Goal: Task Accomplishment & Management: Manage account settings

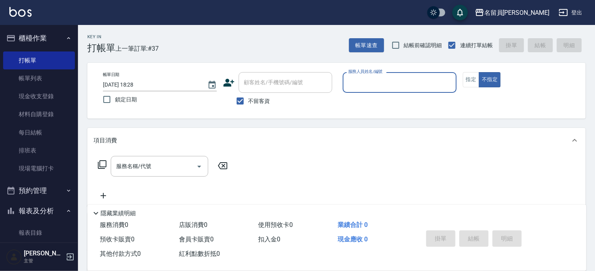
type input "ㄣ"
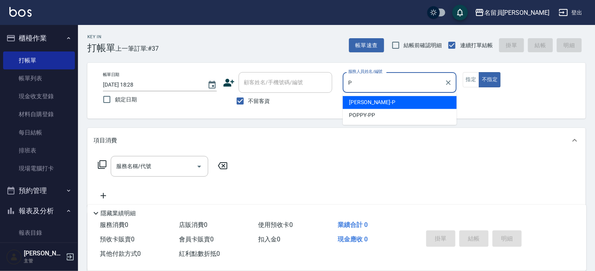
type input "[PERSON_NAME]"
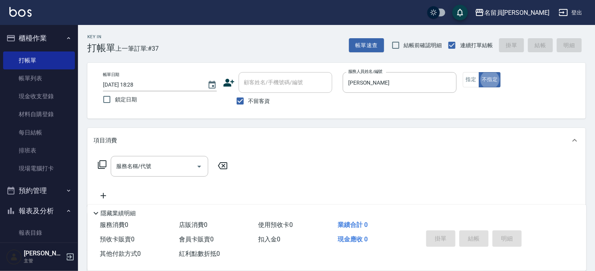
type button "false"
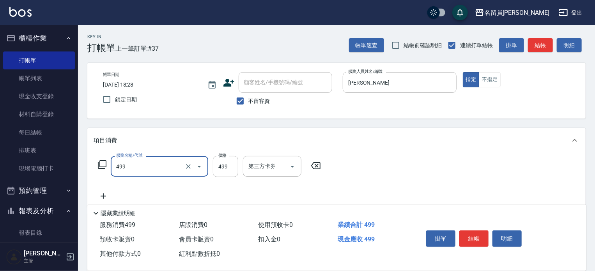
type input "去角質洗髮(499)"
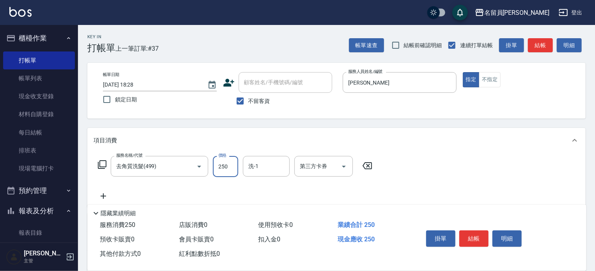
type input "250"
type input "[PERSON_NAME]-17"
click at [485, 231] on button "結帳" at bounding box center [473, 238] width 29 height 16
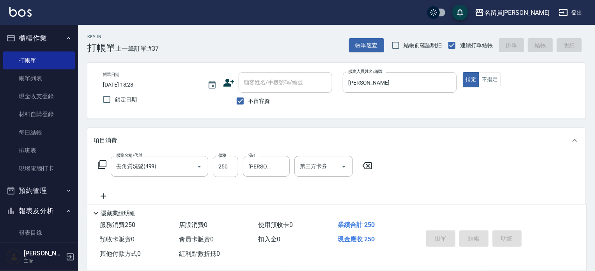
type input "[DATE] 19:57"
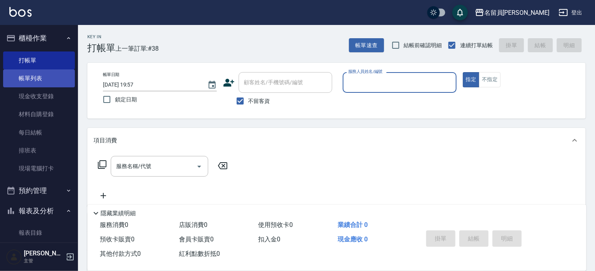
click at [30, 78] on link "帳單列表" at bounding box center [39, 78] width 72 height 18
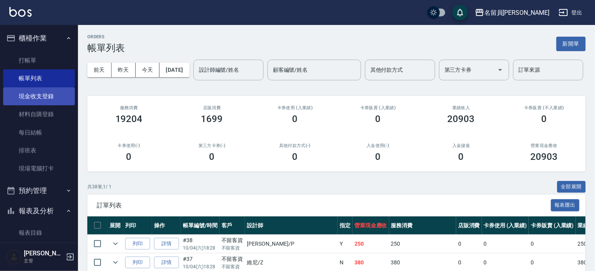
click at [50, 96] on link "現金收支登錄" at bounding box center [39, 96] width 72 height 18
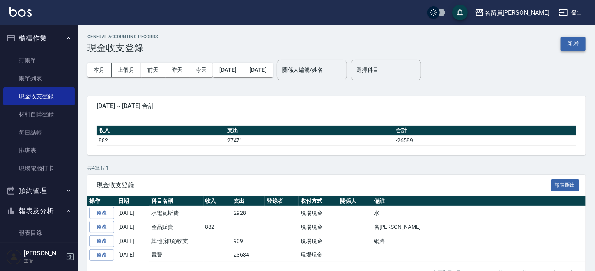
click at [567, 48] on button "新增" at bounding box center [573, 44] width 25 height 14
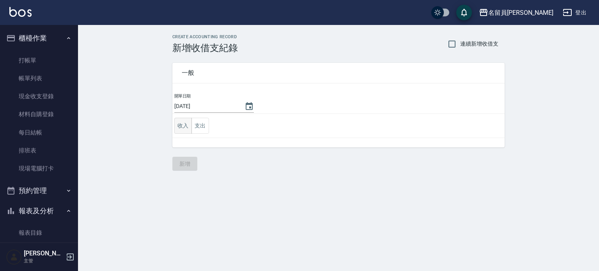
click at [184, 126] on button "收入" at bounding box center [183, 126] width 18 height 16
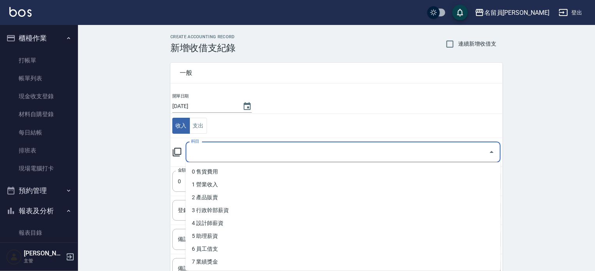
click at [219, 149] on input "科目" at bounding box center [337, 152] width 296 height 14
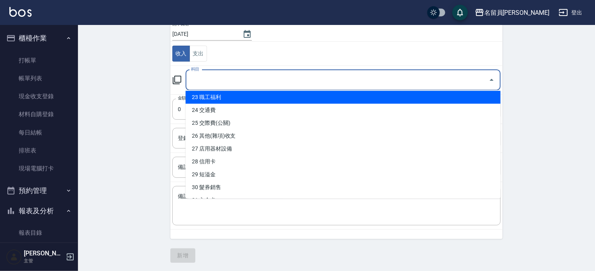
scroll to position [312, 0]
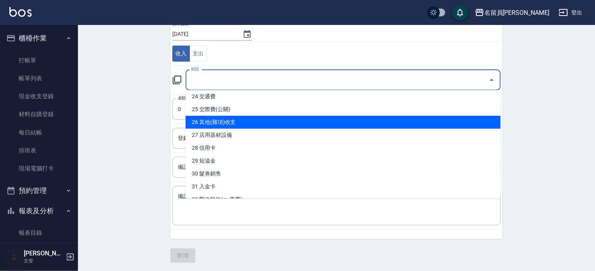
click at [236, 120] on li "26 其他(雜項)收支" at bounding box center [343, 122] width 315 height 13
type input "26 其他(雜項)收支"
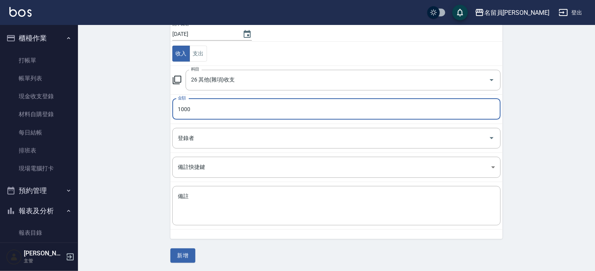
type input "1000"
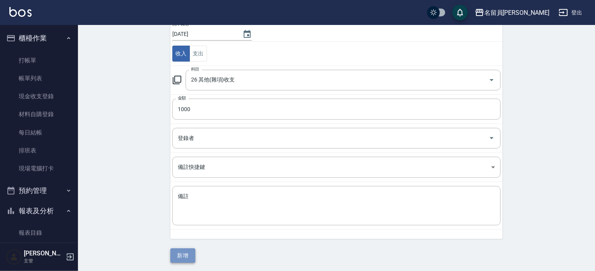
click at [186, 256] on button "新增" at bounding box center [182, 255] width 25 height 14
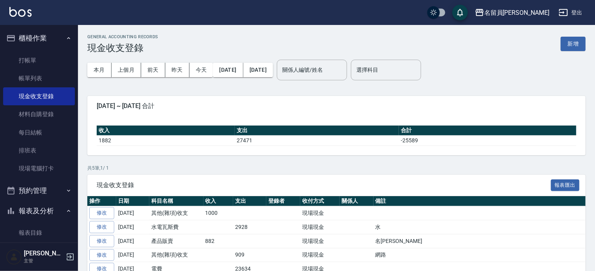
click at [34, 48] on ul "打帳單 帳單列表 現金收支登錄 材料自購登錄 每日結帳 排班表 現場電腦打卡" at bounding box center [39, 114] width 72 height 133
click at [26, 59] on link "打帳單" at bounding box center [39, 60] width 72 height 18
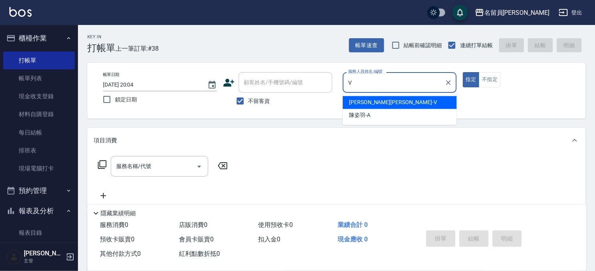
type input "[PERSON_NAME][PERSON_NAME]-V"
type button "true"
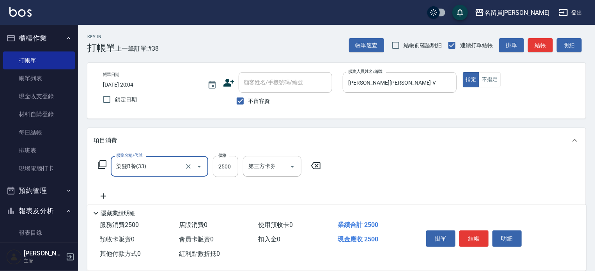
type input "染髮B餐(33)"
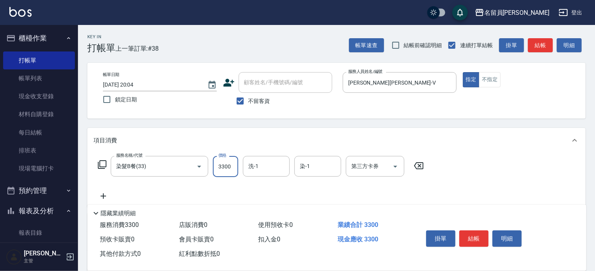
type input "3300"
type input "[PERSON_NAME]-15"
click at [471, 236] on button "結帳" at bounding box center [473, 238] width 29 height 16
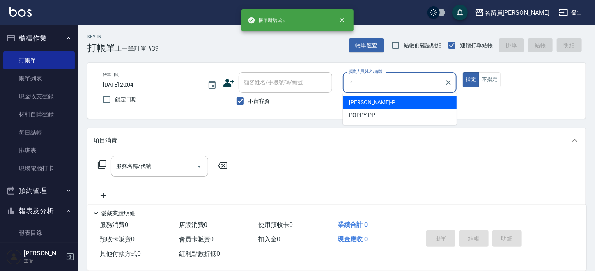
type input "[PERSON_NAME]"
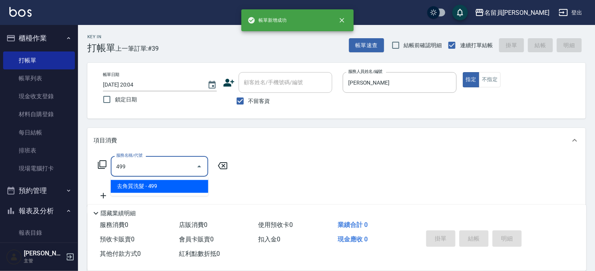
type input "去角質洗髮(499)"
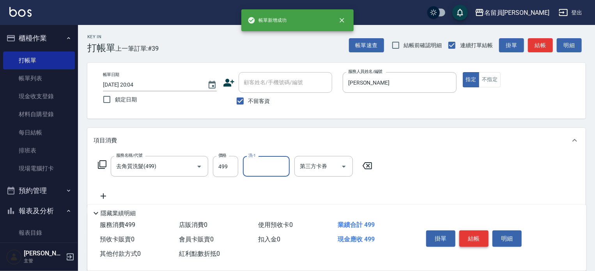
type input "5"
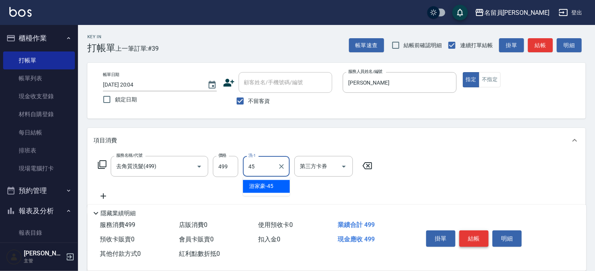
type input "[PERSON_NAME]-45"
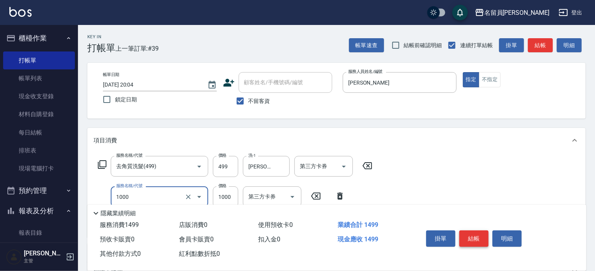
type input "酵素護髮(1000)"
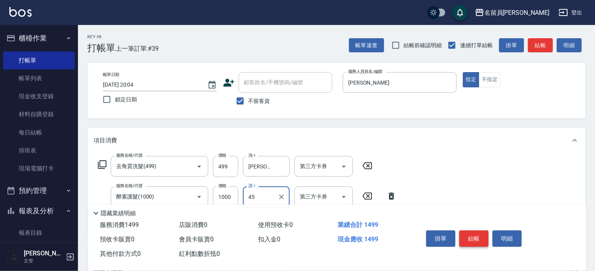
type input "[PERSON_NAME]-45"
click at [484, 235] on button "結帳" at bounding box center [473, 238] width 29 height 16
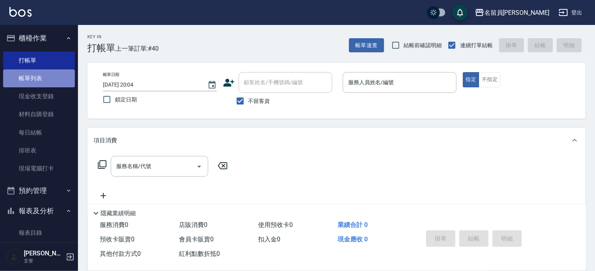
click at [39, 84] on link "帳單列表" at bounding box center [39, 78] width 72 height 18
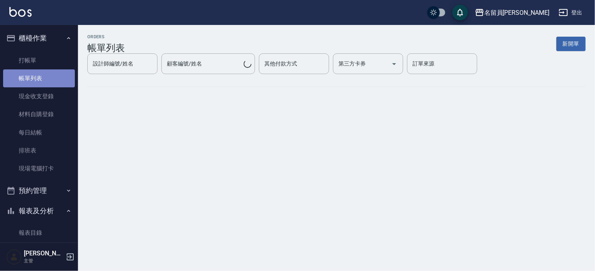
click at [51, 82] on link "帳單列表" at bounding box center [39, 78] width 72 height 18
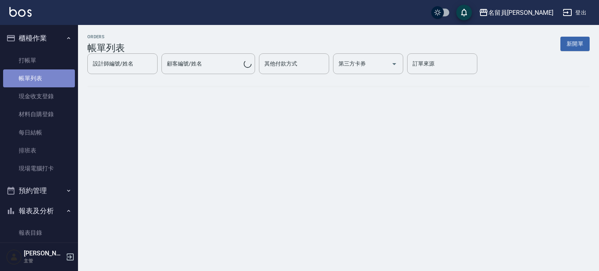
click at [51, 82] on link "帳單列表" at bounding box center [39, 78] width 72 height 18
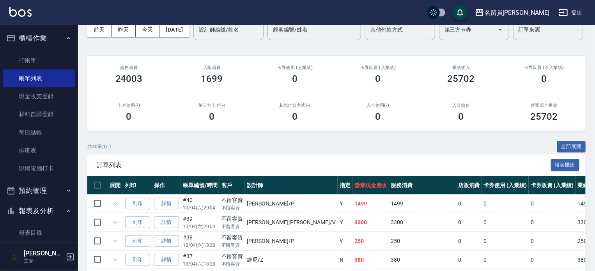
scroll to position [117, 0]
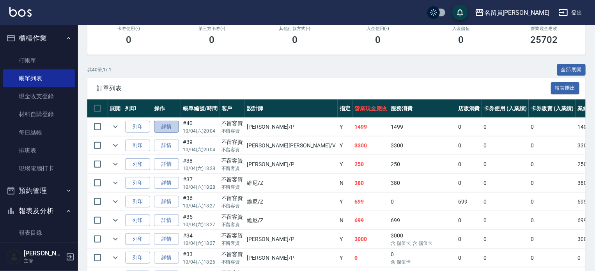
click at [166, 133] on link "詳情" at bounding box center [166, 127] width 25 height 12
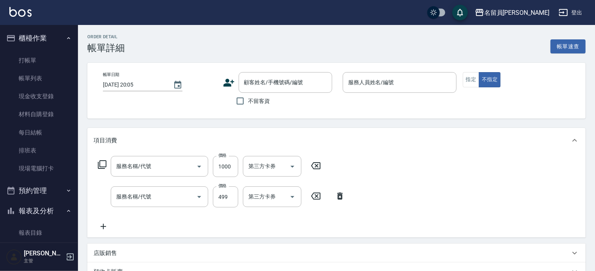
type input "[DATE] 20:04"
checkbox input "true"
type input "[PERSON_NAME]"
type input "酵素護髮(1000)"
type input "去角質洗髮(499)"
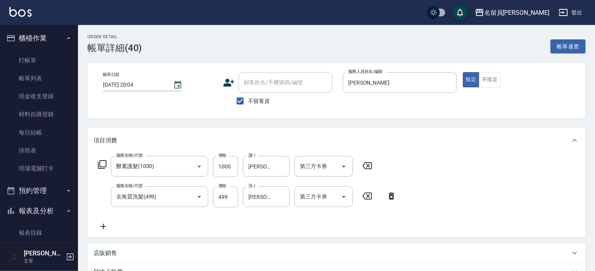
click at [101, 227] on icon at bounding box center [103, 226] width 19 height 9
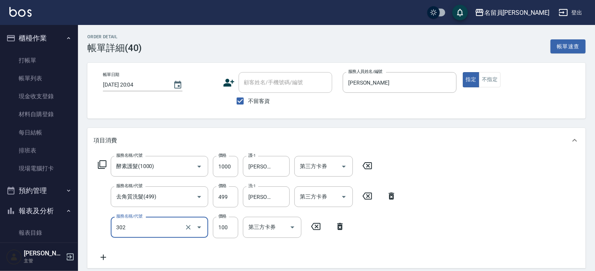
type input "剪髮(302)"
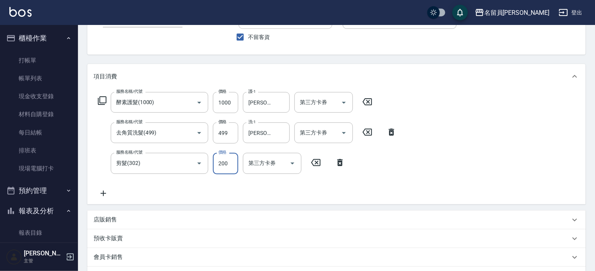
scroll to position [180, 0]
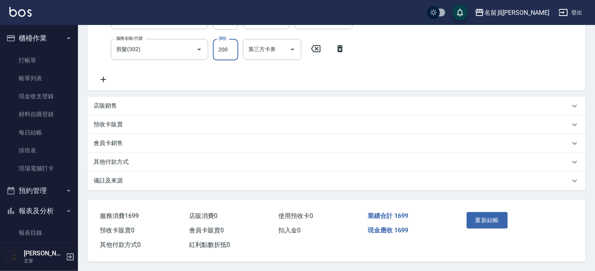
type input "200"
click at [475, 226] on div "重新結帳" at bounding box center [490, 226] width 52 height 34
click at [484, 213] on button "重新結帳" at bounding box center [487, 220] width 41 height 16
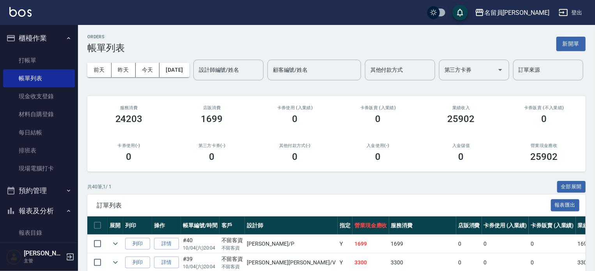
click at [29, 48] on ul "打帳單 帳單列表 現金收支登錄 材料自購登錄 每日結帳 排班表 現場電腦打卡" at bounding box center [39, 114] width 72 height 133
click at [31, 57] on link "打帳單" at bounding box center [39, 60] width 72 height 18
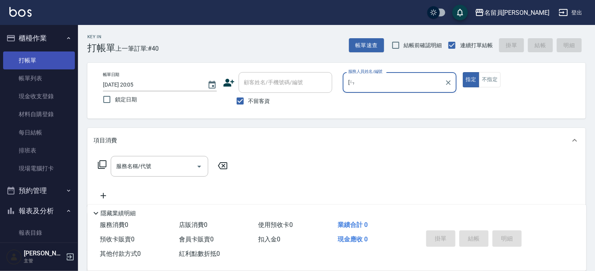
type input "["
type input "[PERSON_NAME]"
type button "true"
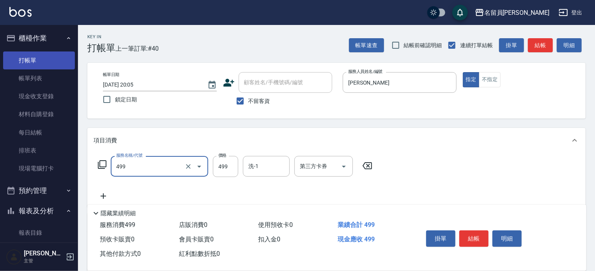
type input "去角質洗髮(499)"
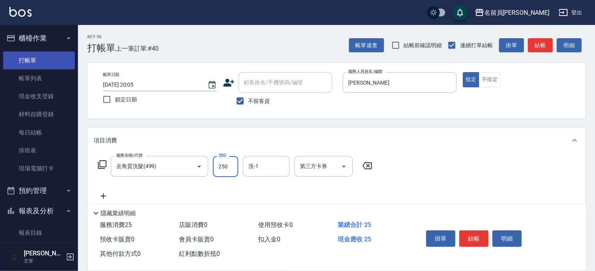
type input "250"
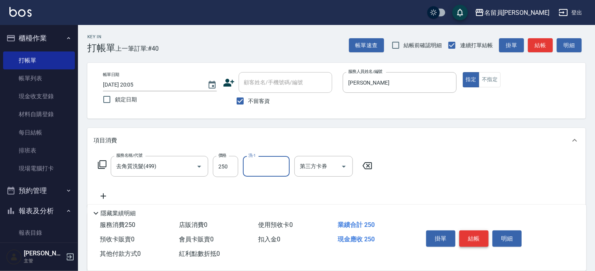
click at [473, 234] on button "結帳" at bounding box center [473, 238] width 29 height 16
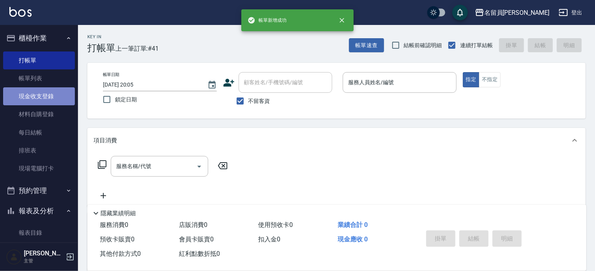
drag, startPoint x: 45, startPoint y: 87, endPoint x: 46, endPoint y: 97, distance: 10.6
click at [45, 87] on link "現金收支登錄" at bounding box center [39, 96] width 72 height 18
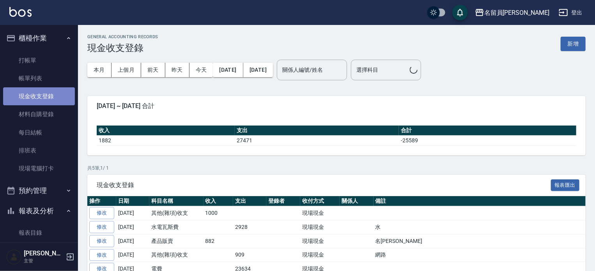
click at [44, 103] on link "現金收支登錄" at bounding box center [39, 96] width 72 height 18
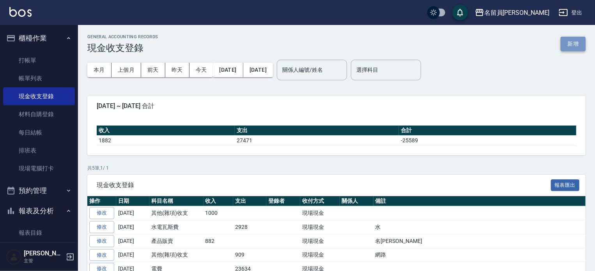
click at [573, 43] on button "新增" at bounding box center [573, 44] width 25 height 14
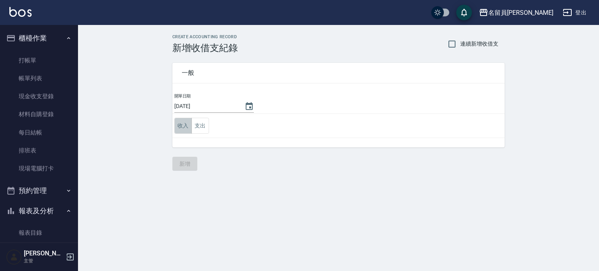
drag, startPoint x: 181, startPoint y: 126, endPoint x: 196, endPoint y: 133, distance: 16.9
click at [180, 126] on button "收入" at bounding box center [183, 126] width 18 height 16
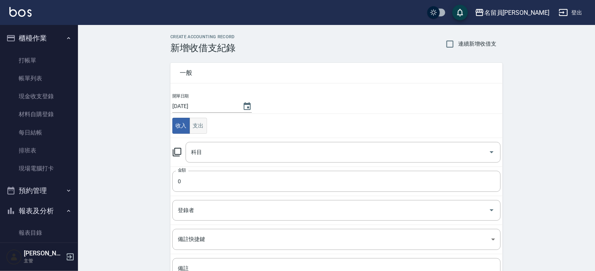
click at [213, 148] on input "科目" at bounding box center [337, 152] width 296 height 14
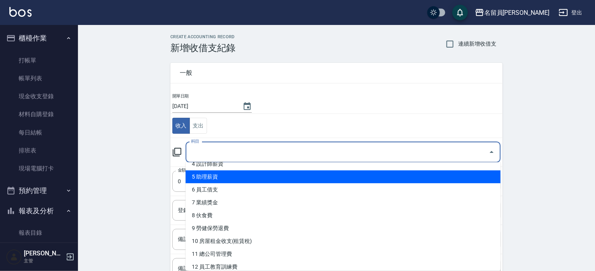
scroll to position [78, 0]
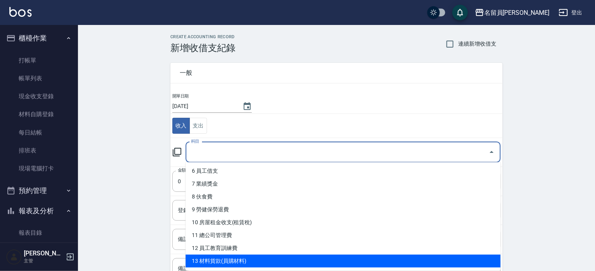
click at [226, 262] on li "13 材料貨款(員購材料)" at bounding box center [343, 261] width 315 height 13
type input "13 材料貨款(員購材料)"
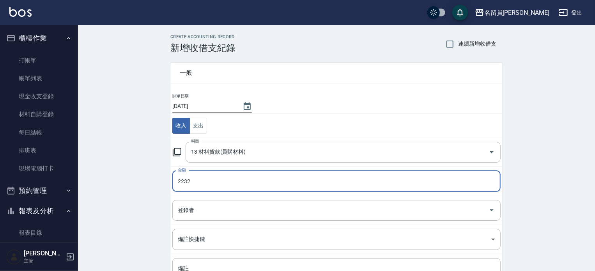
type input "2232"
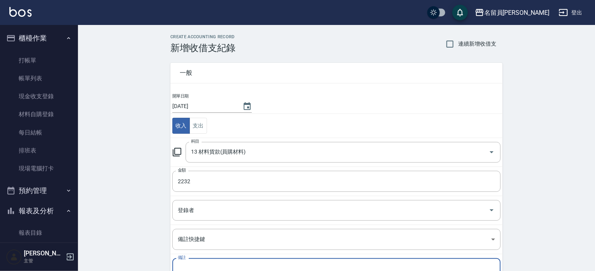
scroll to position [72, 0]
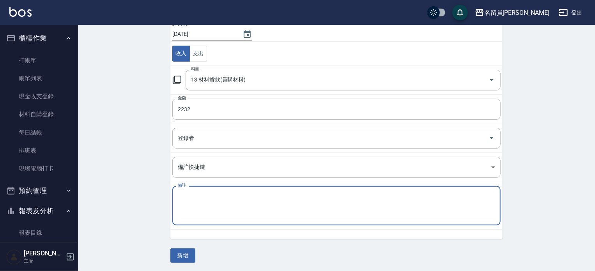
click at [198, 216] on textarea "備註" at bounding box center [336, 206] width 317 height 27
type textarea "名[PERSON_NAME]"
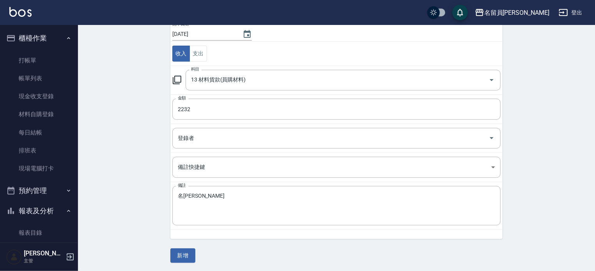
click at [182, 262] on div "CREATE ACCOUNTING RECORD 新增收借支紀錄 連續新增收借支 一般 開單日期 [DATE] 收入 支出 科目 13 材料貨款(員購材料) …" at bounding box center [336, 112] width 517 height 319
click at [183, 256] on button "新增" at bounding box center [182, 255] width 25 height 14
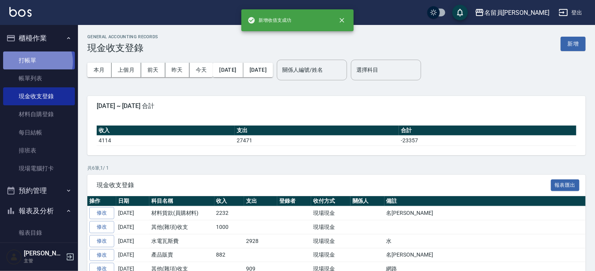
click at [37, 62] on link "打帳單" at bounding box center [39, 60] width 72 height 18
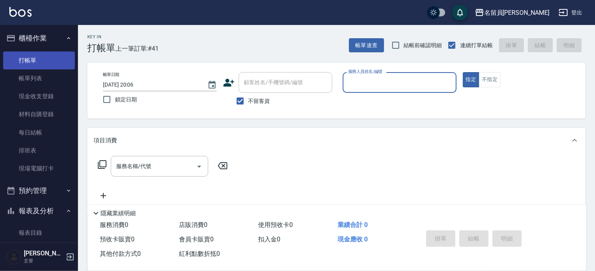
type input "ㄣ"
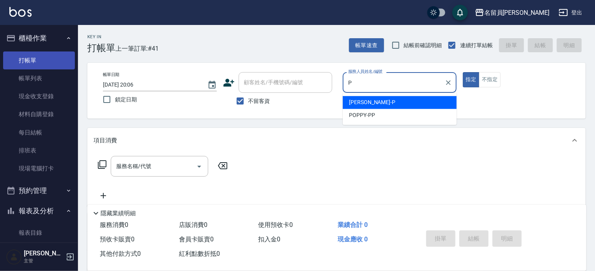
type input "[PERSON_NAME]"
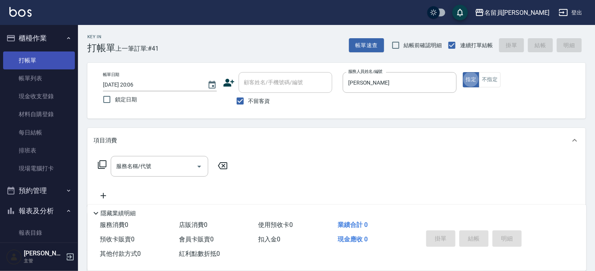
type button "true"
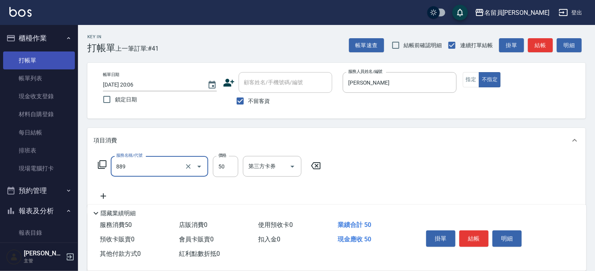
type input "精油(889)"
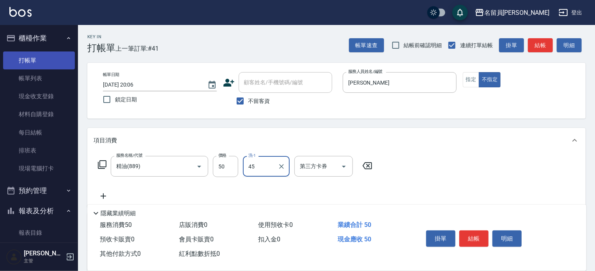
type input "[PERSON_NAME]-45"
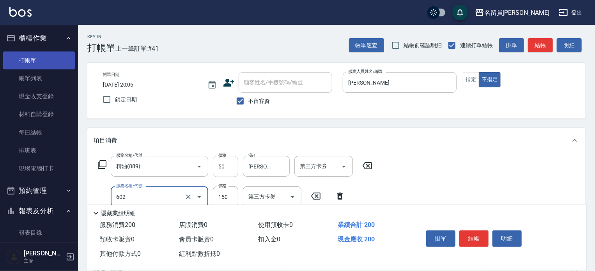
type input "一般洗髮(602)"
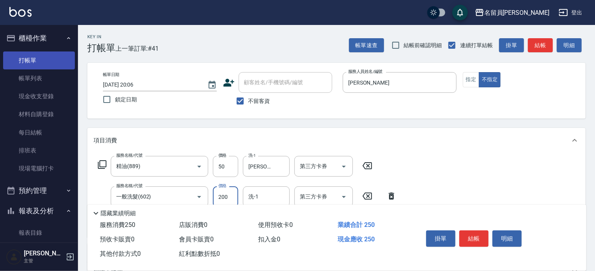
type input "200"
type input "[PERSON_NAME]-45"
type input "瞬間保養(415)"
type input "[PERSON_NAME]-45"
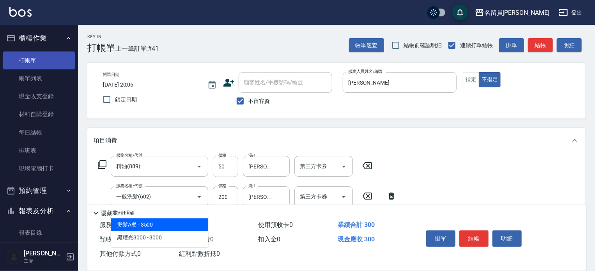
type input "剪髮(302)"
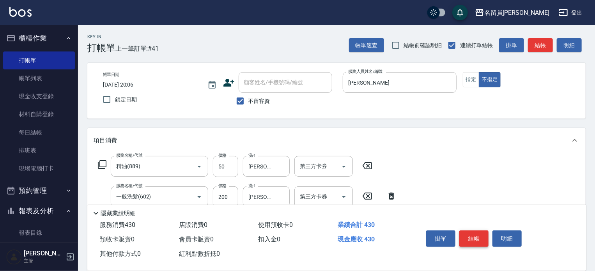
type input "130"
click at [475, 240] on button "結帳" at bounding box center [473, 238] width 29 height 16
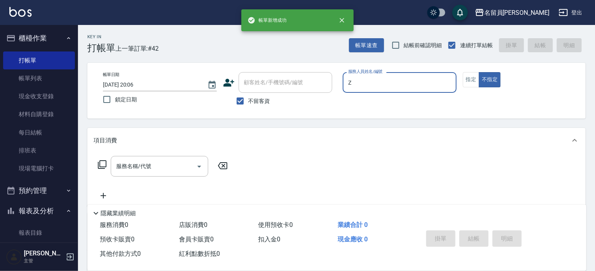
type input "Z"
type button "false"
type input "維尼-Z"
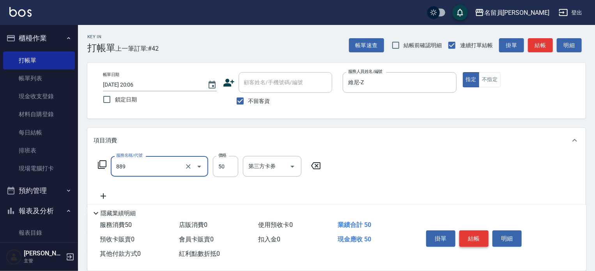
type input "精油(889)"
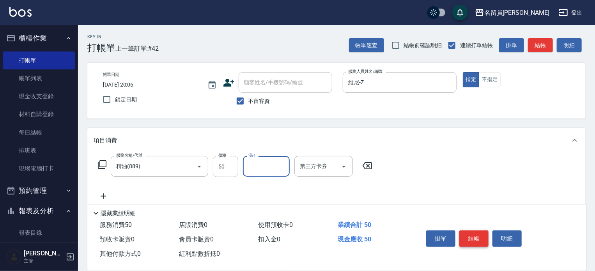
type input "3"
type input "[PERSON_NAME]-13"
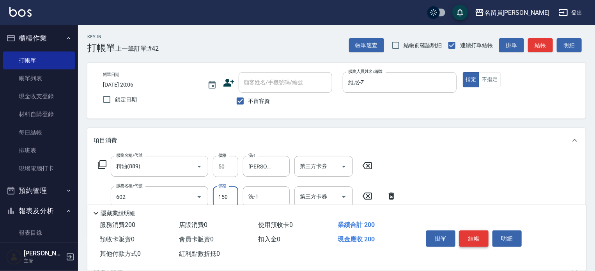
type input "一般洗髮(602)"
type input "200"
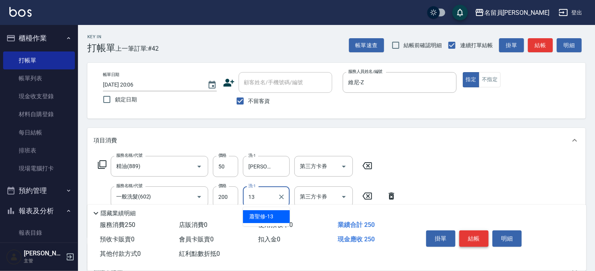
type input "[PERSON_NAME]-13"
type input "瞬間保養(415)"
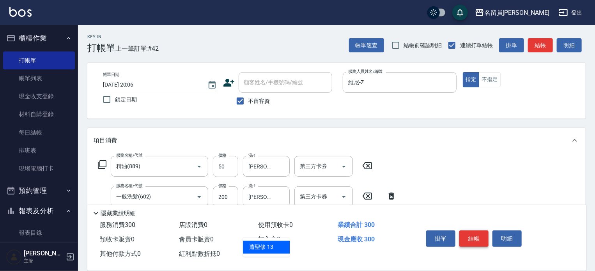
type input "[PERSON_NAME]-13"
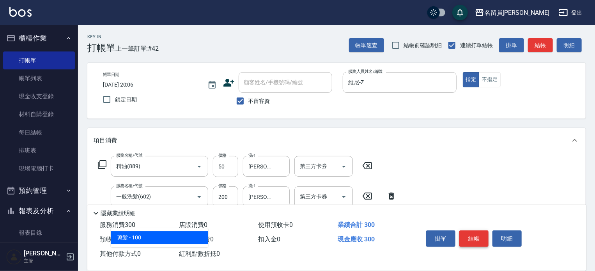
type input "剪髮(302)"
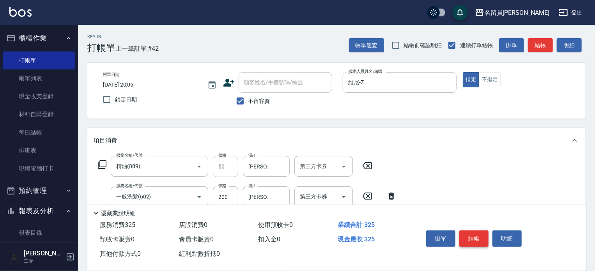
type input "250"
click at [475, 240] on button "結帳" at bounding box center [473, 238] width 29 height 16
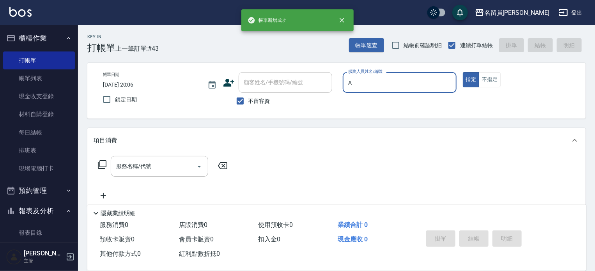
type input "[PERSON_NAME]"
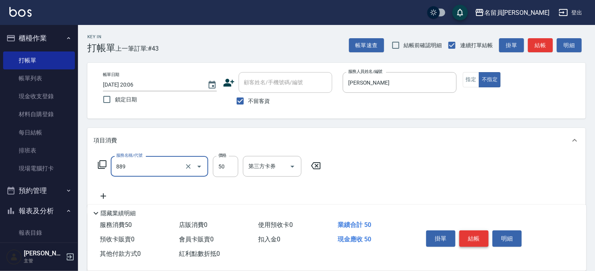
type input "精油(889)"
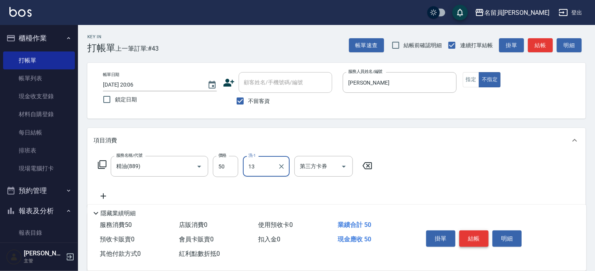
type input "[PERSON_NAME]-13"
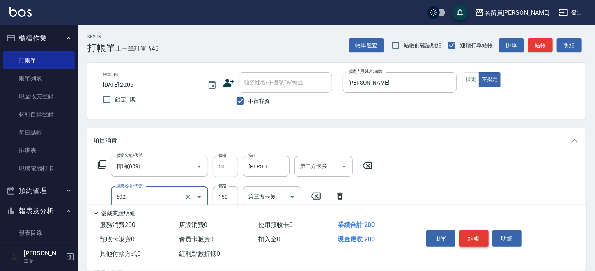
type input "一般洗髮(602)"
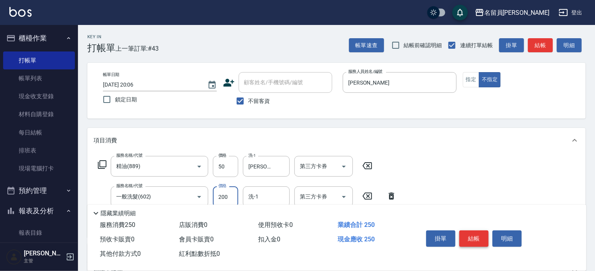
type input "200"
type input "[PERSON_NAME]-13"
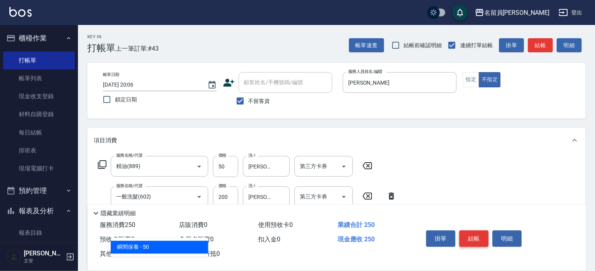
type input "瞬間保養(415)"
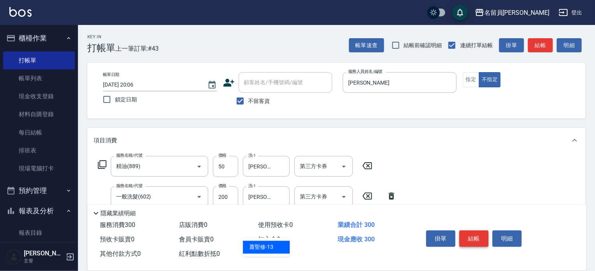
type input "[PERSON_NAME]-13"
type input "剪髮(302)"
click at [475, 240] on button "結帳" at bounding box center [473, 238] width 29 height 16
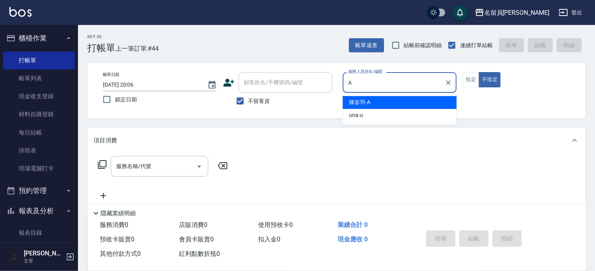
type input "[PERSON_NAME]"
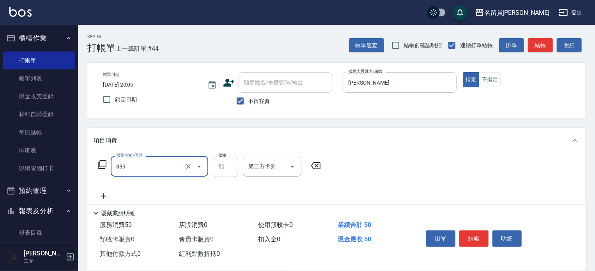
type input "精油(889)"
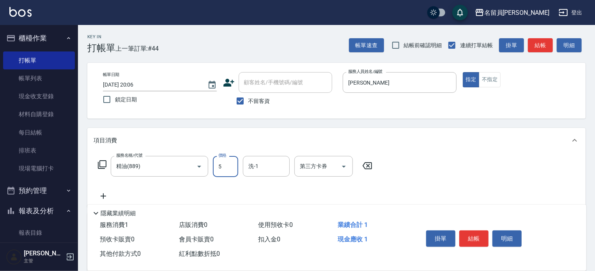
type input "50"
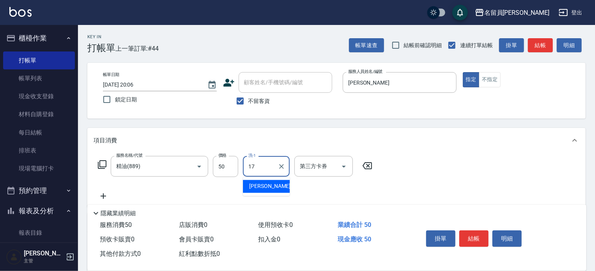
type input "[PERSON_NAME]-17"
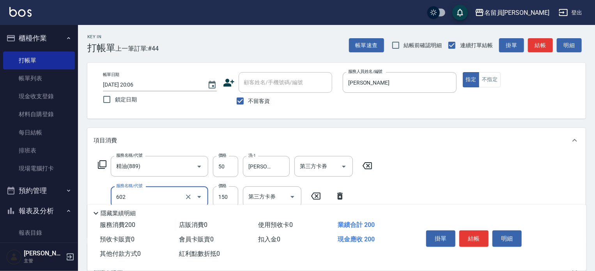
type input "一般洗髮(602)"
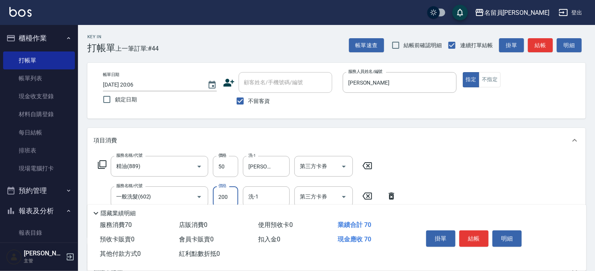
type input "200"
type input "[PERSON_NAME]-17"
type input "剪髮(302)"
type input "300"
click at [475, 240] on button "結帳" at bounding box center [473, 238] width 29 height 16
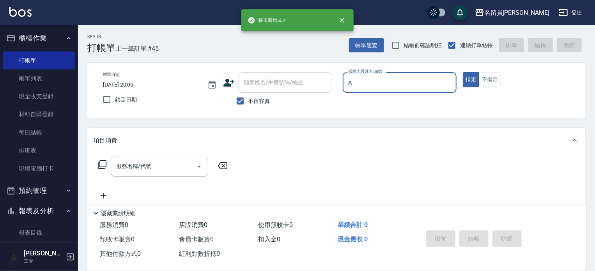
type input "[PERSON_NAME]"
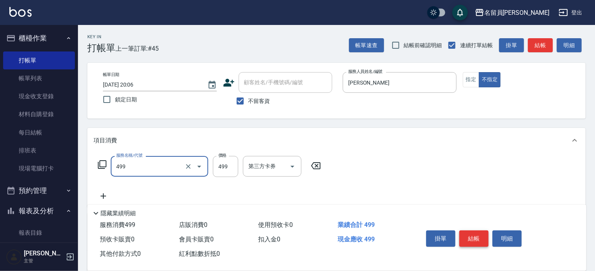
type input "去角質洗髮(499)"
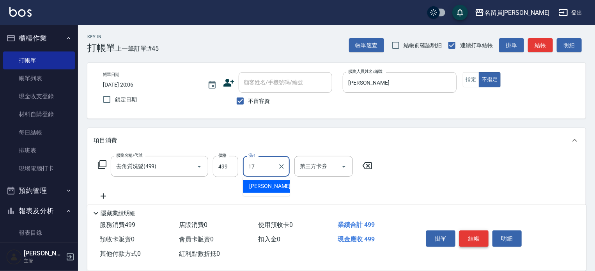
type input "[PERSON_NAME]-17"
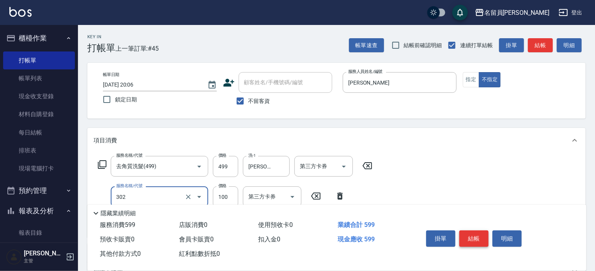
type input "剪髮(302)"
type input "180"
click at [475, 240] on button "結帳" at bounding box center [473, 238] width 29 height 16
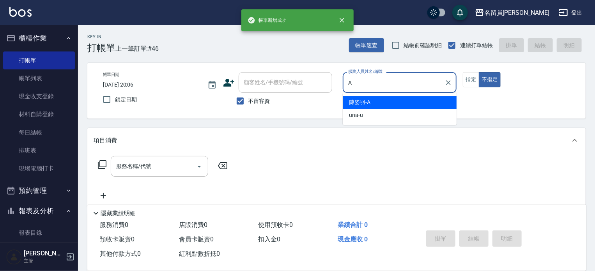
type input "[PERSON_NAME]"
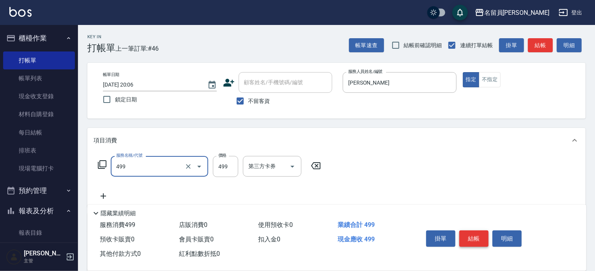
type input "去角質洗髮(499)"
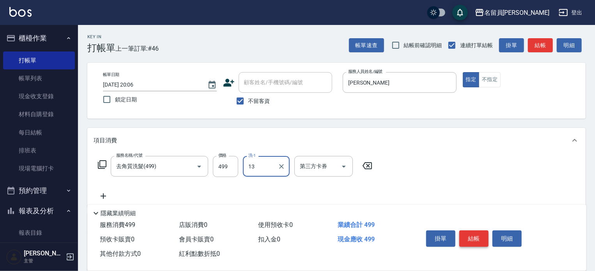
type input "[PERSON_NAME]-13"
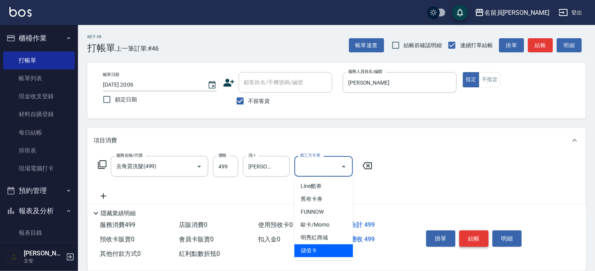
type input "儲值卡"
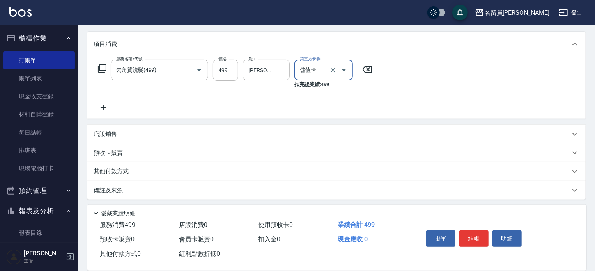
scroll to position [99, 0]
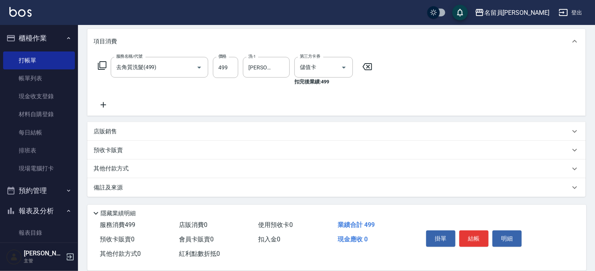
click at [368, 120] on div "項目消費 服務名稱/代號 去角質洗髮(499) 服務名稱/代號 價格 499 價格 洗-1 [PERSON_NAME]-13 洗-1 第三方卡券 儲值卡 第三…" at bounding box center [336, 113] width 498 height 168
click at [369, 125] on div "店販銷售" at bounding box center [336, 131] width 498 height 19
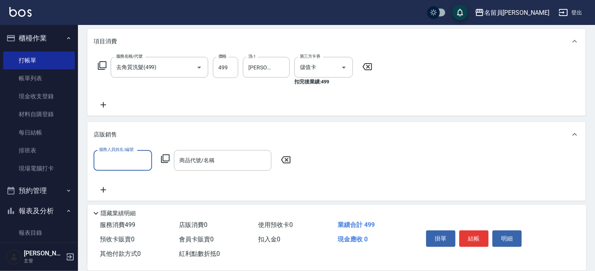
scroll to position [0, 0]
type input "[PERSON_NAME]"
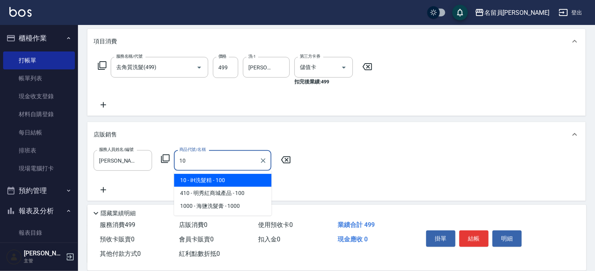
type input "iH洗髮精"
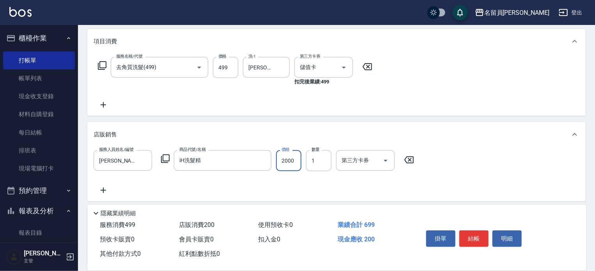
type input "2000"
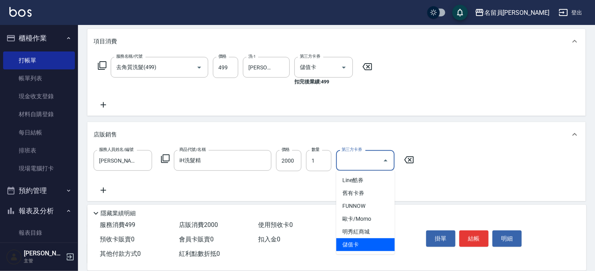
type input "儲值卡"
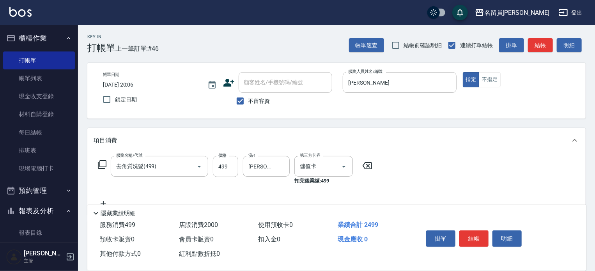
click at [477, 236] on button "結帳" at bounding box center [473, 238] width 29 height 16
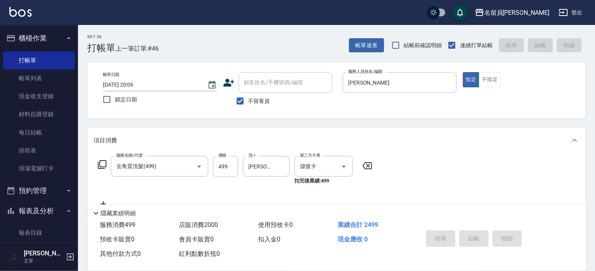
type input "[DATE] 20:08"
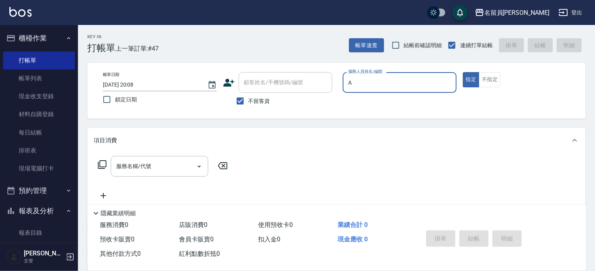
type input "[PERSON_NAME]"
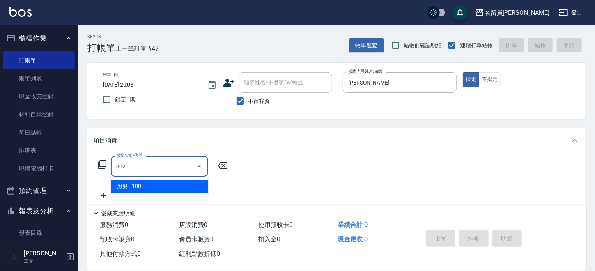
type input "剪髮(302)"
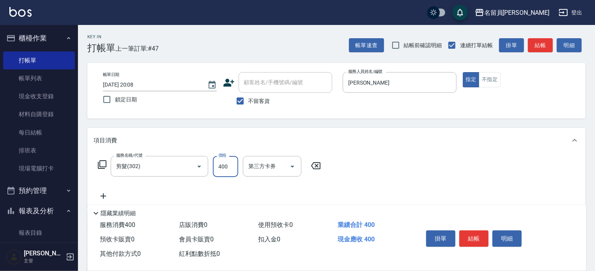
type input "400"
click at [477, 236] on button "結帳" at bounding box center [473, 238] width 29 height 16
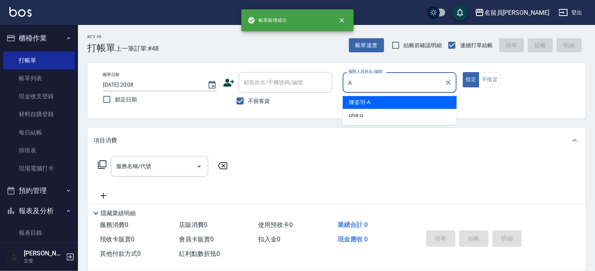
type input "[PERSON_NAME]"
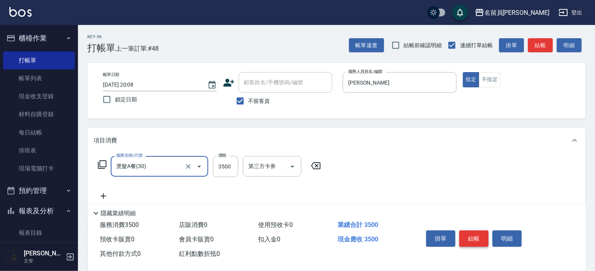
type input "燙髮A餐(30)"
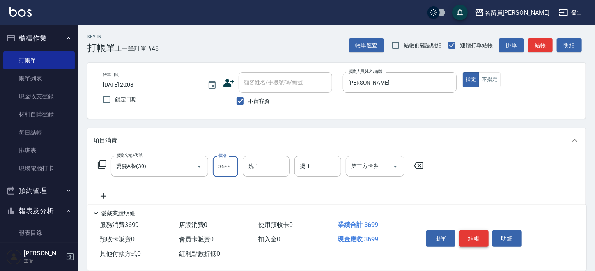
type input "3699"
type input "[PERSON_NAME]-17"
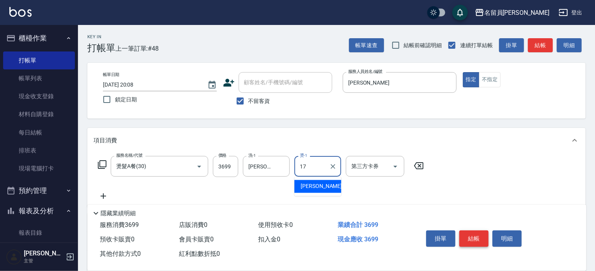
type input "[PERSON_NAME]-17"
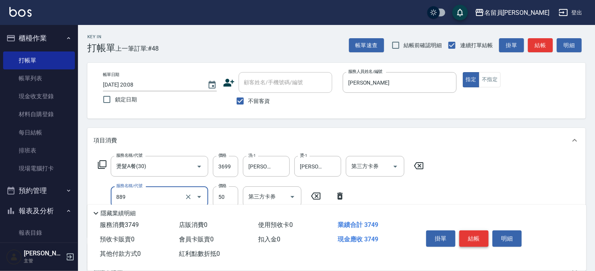
type input "精油(889)"
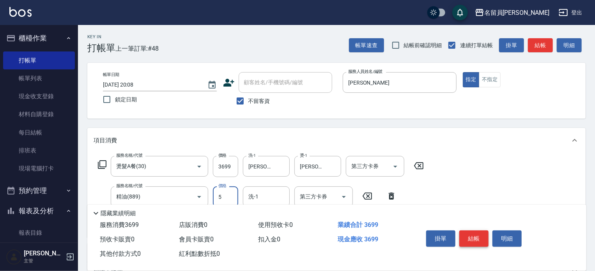
type input "50"
type input "[PERSON_NAME]-17"
click at [478, 233] on button "結帳" at bounding box center [473, 238] width 29 height 16
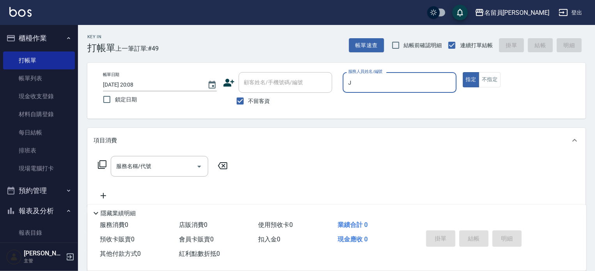
type input "[PERSON_NAME]"
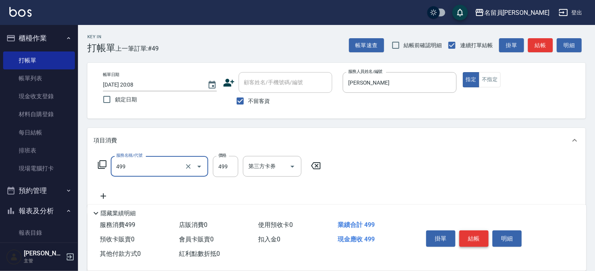
type input "去角質洗髮(499)"
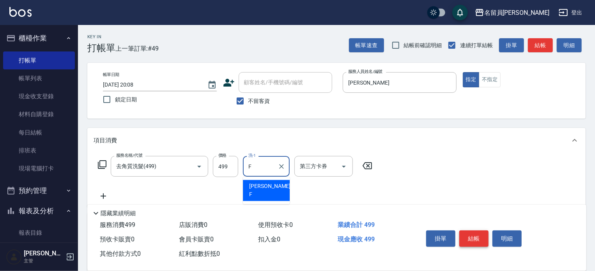
type input "[PERSON_NAME]-F"
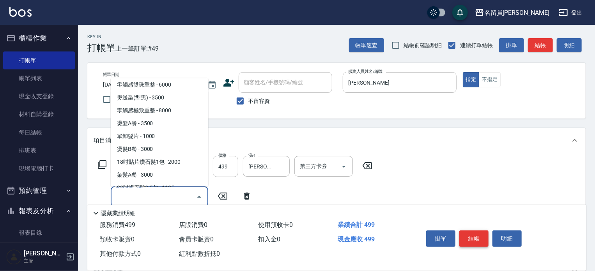
scroll to position [595, 0]
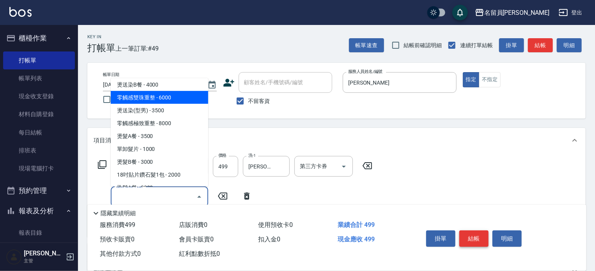
type input "零觸感雙珠重整(00029)"
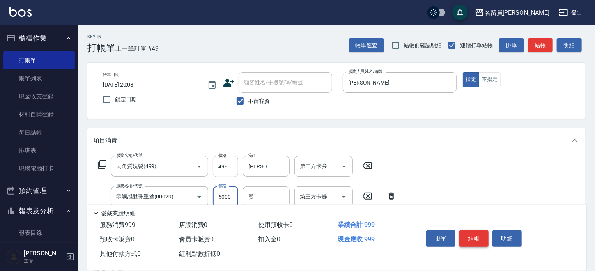
type input "5000"
type input "[PERSON_NAME]-F"
drag, startPoint x: 478, startPoint y: 233, endPoint x: 264, endPoint y: 160, distance: 226.8
click at [203, 40] on div "Key In 打帳單 上一筆訂單:#49 帳單速查 結帳前確認明細 連續打單結帳 掛單 結帳 明細 帳單日期 [DATE] 20:08 鎖定日期 顧客姓名/手…" at bounding box center [336, 209] width 517 height 368
click at [220, 200] on input "5000" at bounding box center [225, 196] width 25 height 21
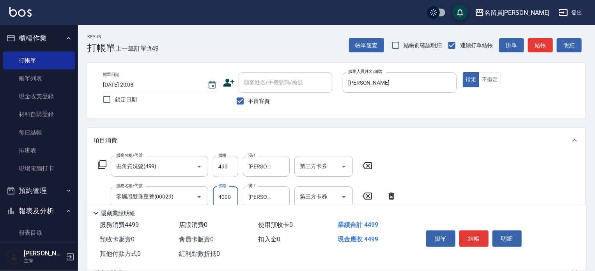
type input "4000"
click at [473, 232] on button "結帳" at bounding box center [473, 238] width 29 height 16
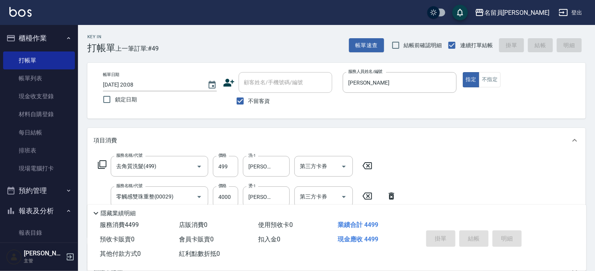
type input "[DATE] 20:09"
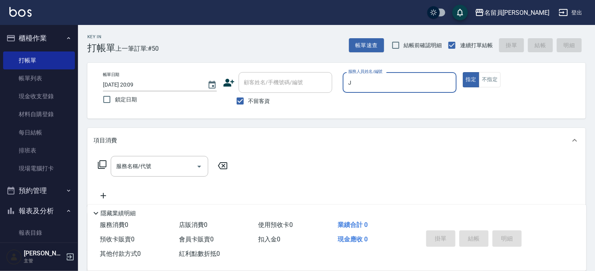
type input "[PERSON_NAME]"
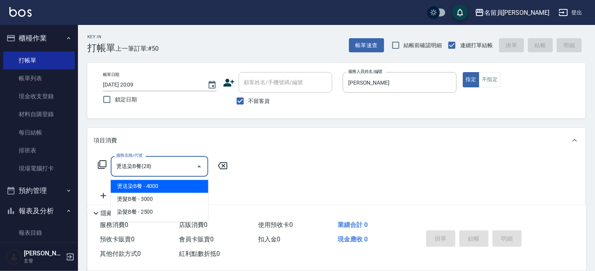
type input "燙送染B餐(28)"
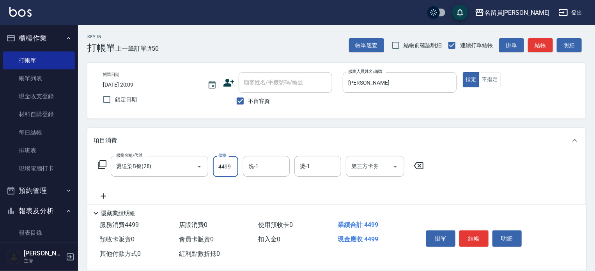
type input "4499"
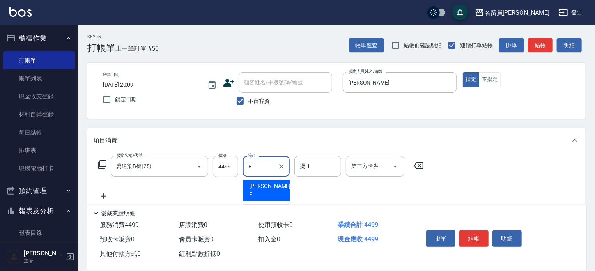
type input "[PERSON_NAME]-F"
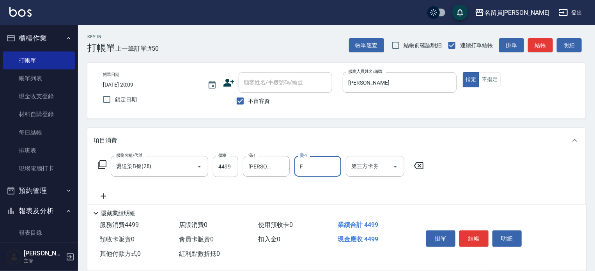
type input "[PERSON_NAME]-F"
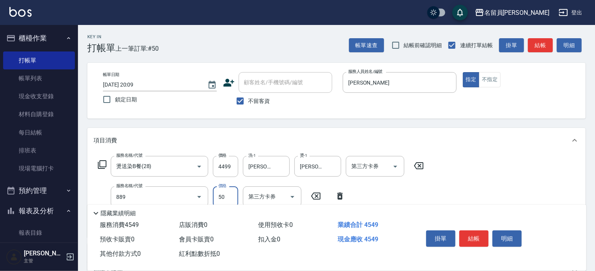
type input "精油(889)"
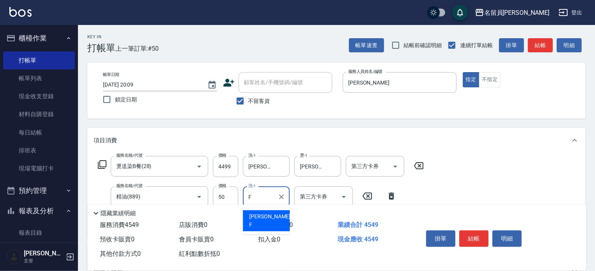
type input "[PERSON_NAME]-F"
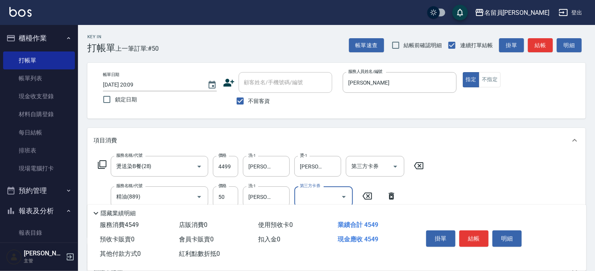
drag, startPoint x: 488, startPoint y: 237, endPoint x: 481, endPoint y: 237, distance: 7.0
click at [488, 237] on button "結帳" at bounding box center [473, 238] width 29 height 16
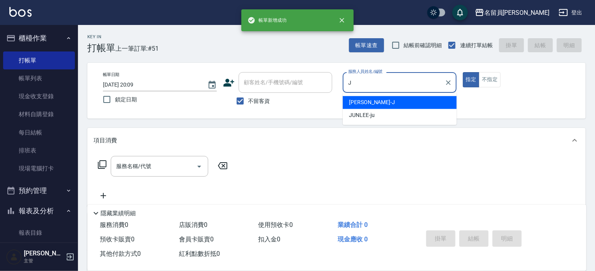
type input "[PERSON_NAME]"
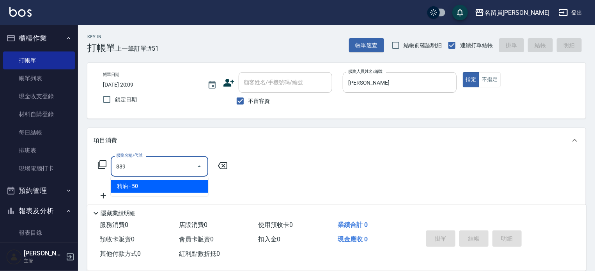
type input "精油(889)"
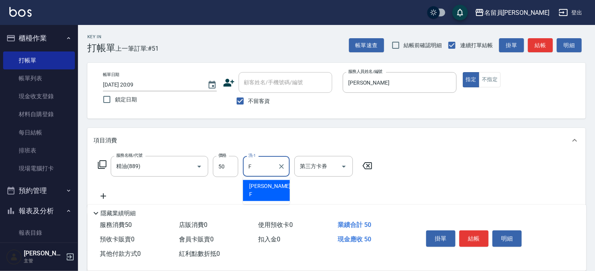
type input "[PERSON_NAME]-F"
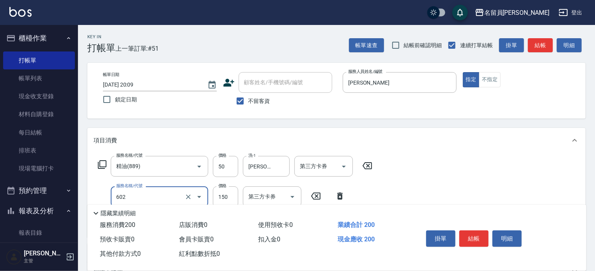
type input "一般洗髮(602)"
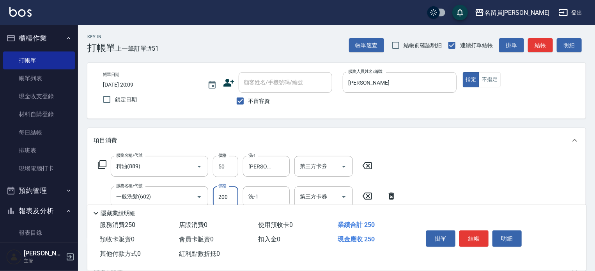
type input "200"
type input "[PERSON_NAME]-F"
type input "剪髮(302)"
type input "250"
drag, startPoint x: 475, startPoint y: 236, endPoint x: 468, endPoint y: 227, distance: 11.7
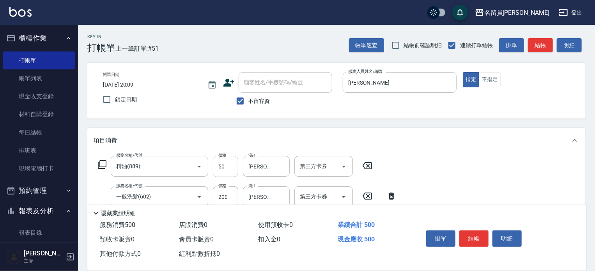
click at [474, 236] on button "結帳" at bounding box center [473, 238] width 29 height 16
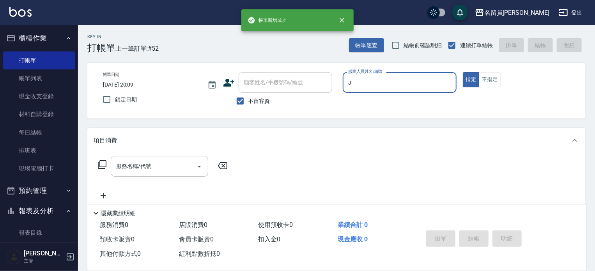
type input "[PERSON_NAME]"
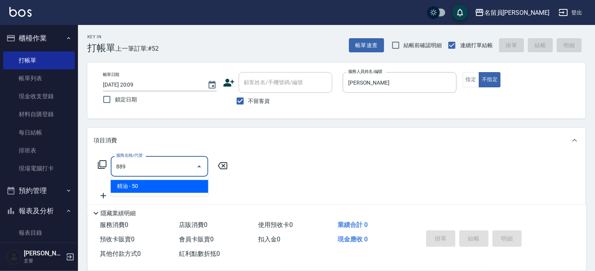
type input "精油(889)"
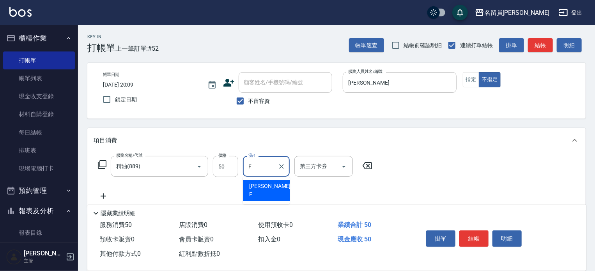
type input "[PERSON_NAME]-F"
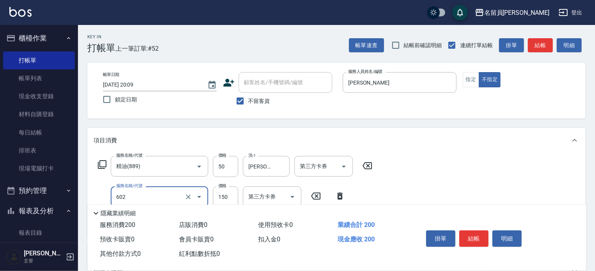
type input "一般洗髮(602)"
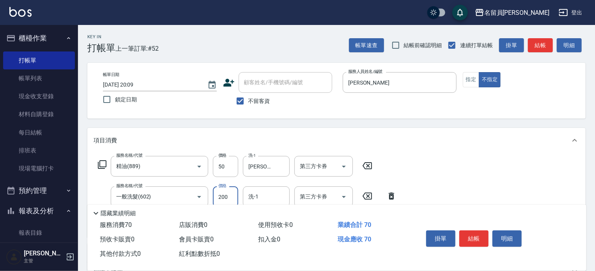
type input "200"
type input "[PERSON_NAME]-F"
click at [469, 239] on button "結帳" at bounding box center [473, 238] width 29 height 16
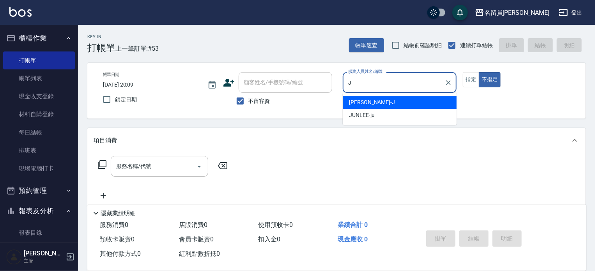
type input "[PERSON_NAME]"
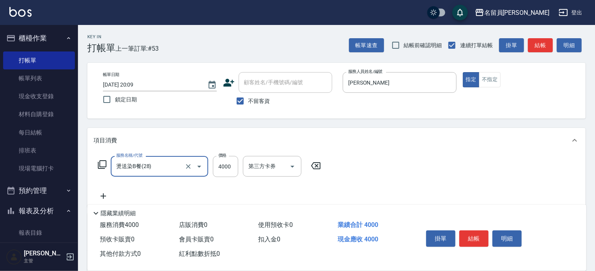
type input "燙送染B餐(28)"
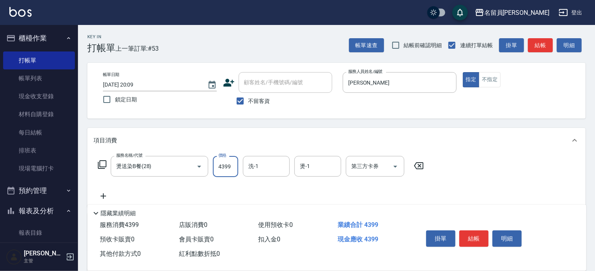
type input "4399"
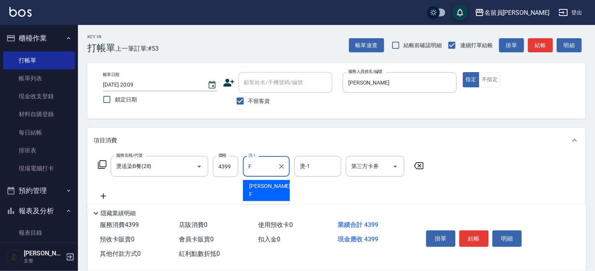
type input "[PERSON_NAME]-F"
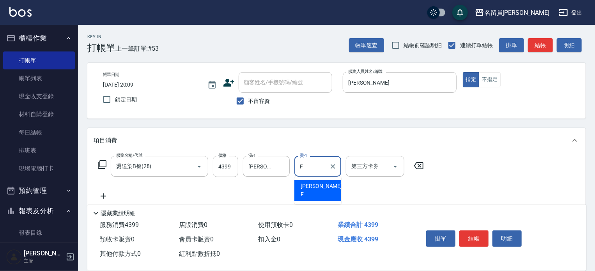
type input "[PERSON_NAME]-F"
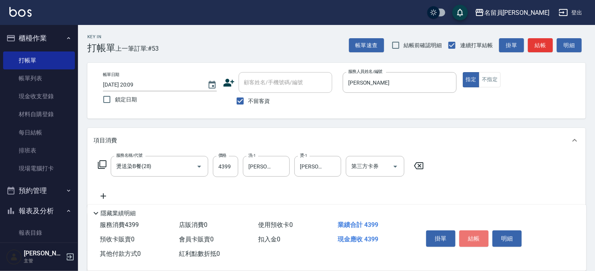
click at [467, 232] on button "結帳" at bounding box center [473, 238] width 29 height 16
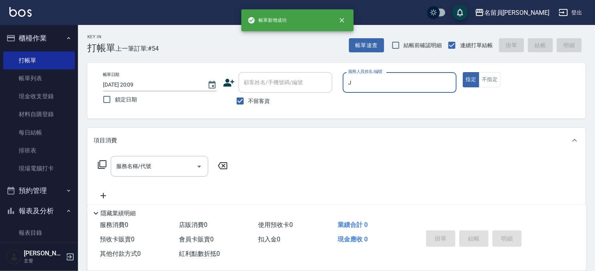
type input "[PERSON_NAME]"
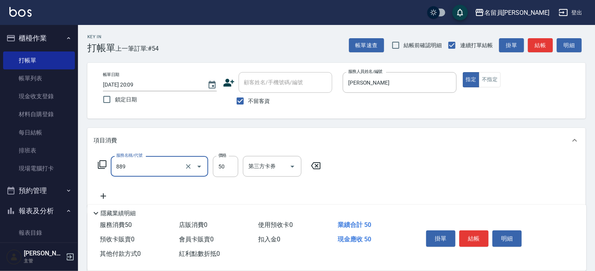
type input "精油(889)"
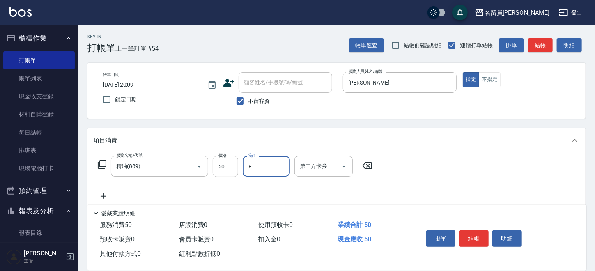
type input "[PERSON_NAME]-F"
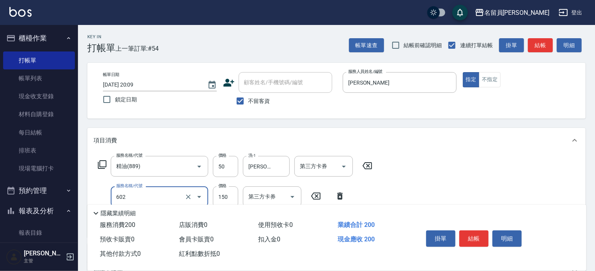
type input "一般洗髮(602)"
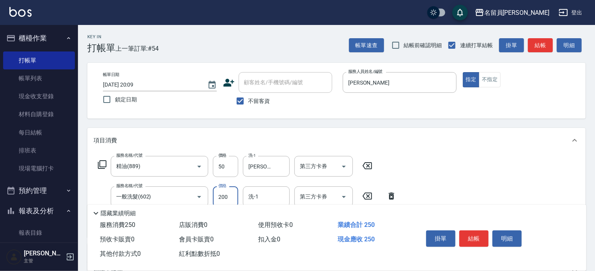
type input "200"
type input "[PERSON_NAME]-F"
type input "302"
type input "2"
type input "剪髮(302)"
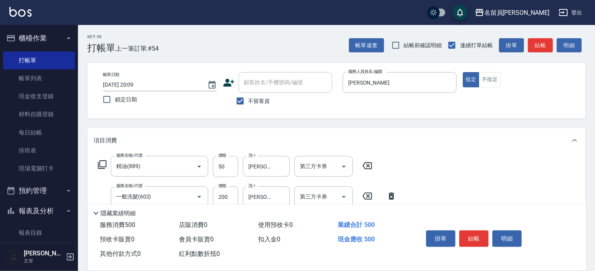
type input "250"
click at [468, 232] on button "結帳" at bounding box center [473, 238] width 29 height 16
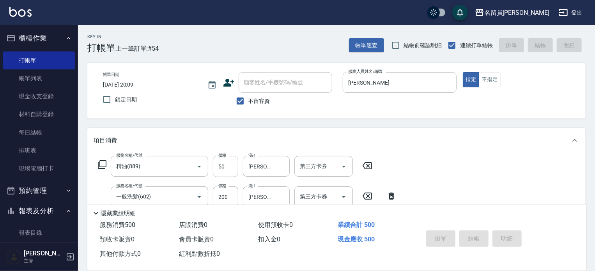
type input "[DATE] 20:10"
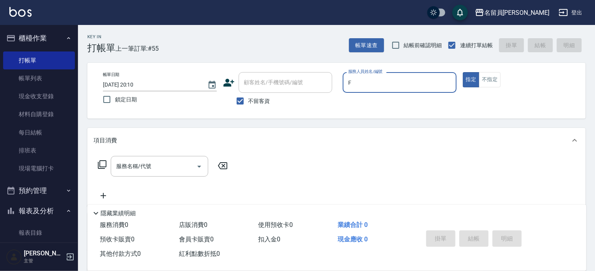
type input "[PERSON_NAME]-F"
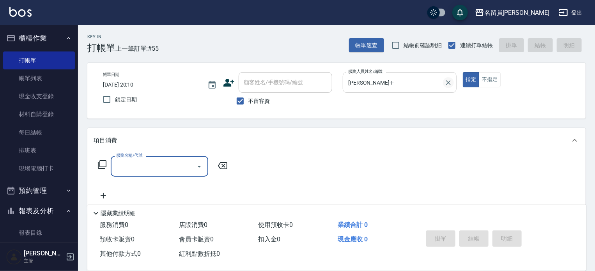
click at [447, 84] on icon "Clear" at bounding box center [449, 83] width 8 height 8
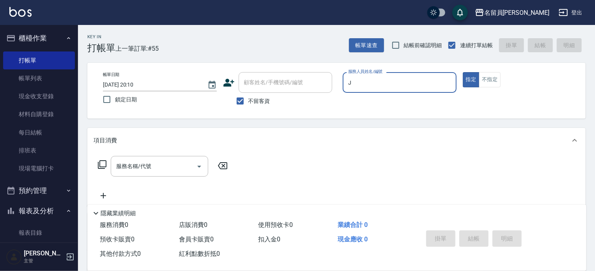
type input "[PERSON_NAME]"
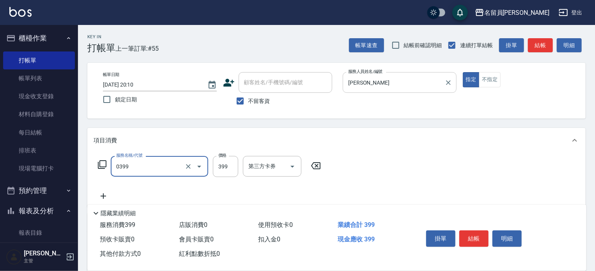
type input "海鹽SPA(0399)"
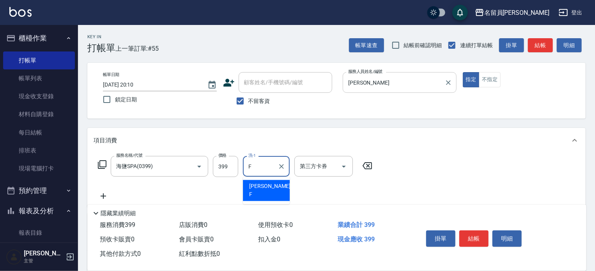
type input "[PERSON_NAME]-F"
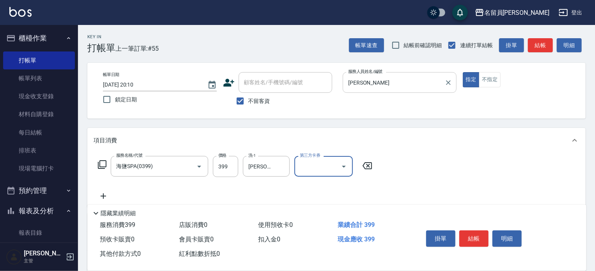
click at [474, 231] on button "結帳" at bounding box center [473, 238] width 29 height 16
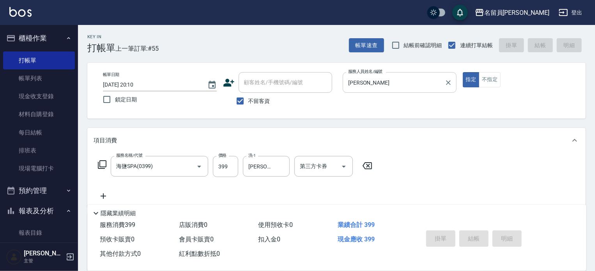
type input "[DATE] 20:11"
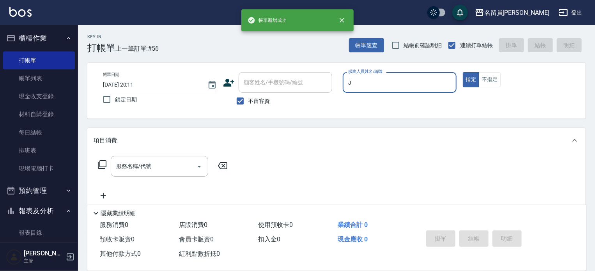
type input "[PERSON_NAME]"
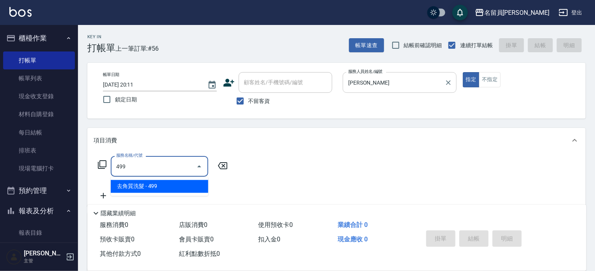
type input "去角質洗髮(499)"
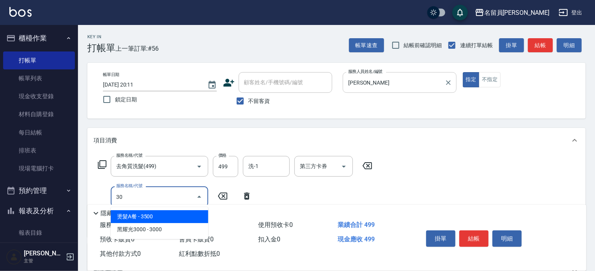
type input "302"
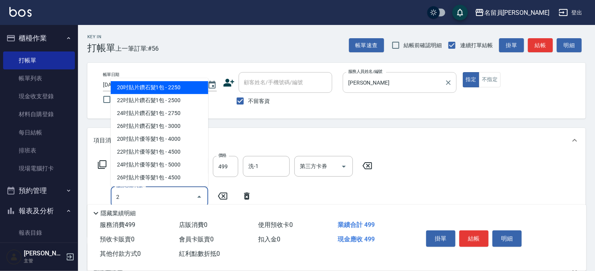
type input "20吋貼片鑽石髮1包(00001)"
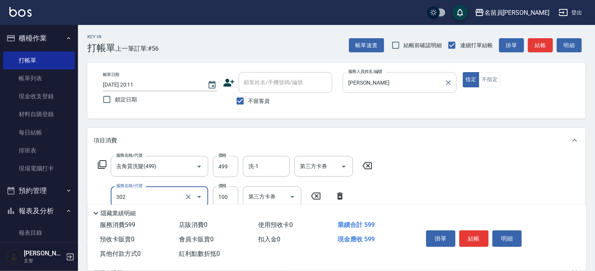
type input "剪髮(302)"
click at [474, 231] on button "結帳" at bounding box center [473, 238] width 29 height 16
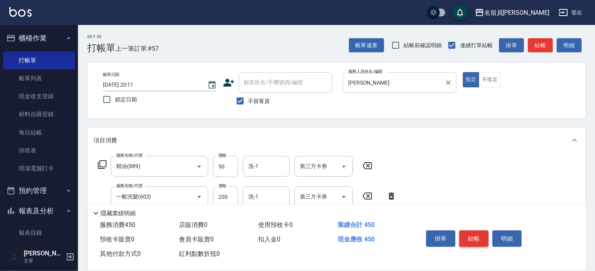
click at [474, 231] on button "結帳" at bounding box center [473, 238] width 29 height 16
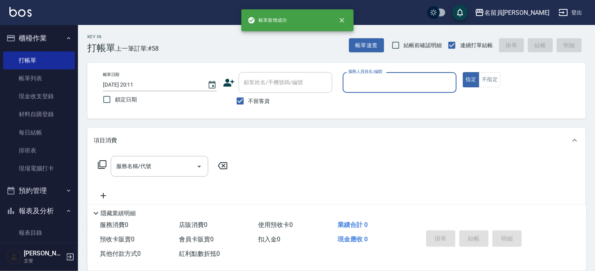
click at [463, 72] on button "指定" at bounding box center [471, 79] width 17 height 15
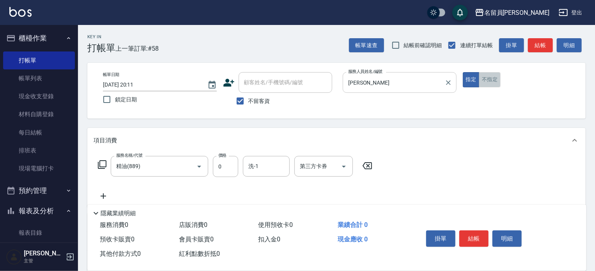
click at [491, 78] on button "不指定" at bounding box center [490, 79] width 22 height 15
click at [221, 161] on input "0" at bounding box center [225, 166] width 25 height 21
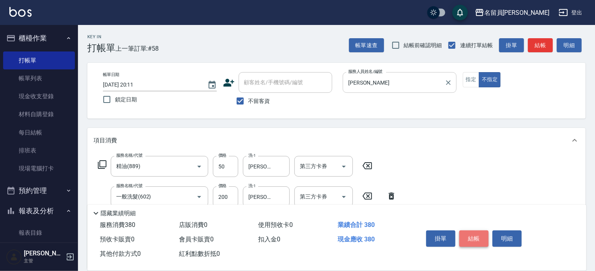
click at [469, 238] on button "結帳" at bounding box center [473, 238] width 29 height 16
click at [468, 237] on button "結帳" at bounding box center [473, 238] width 29 height 16
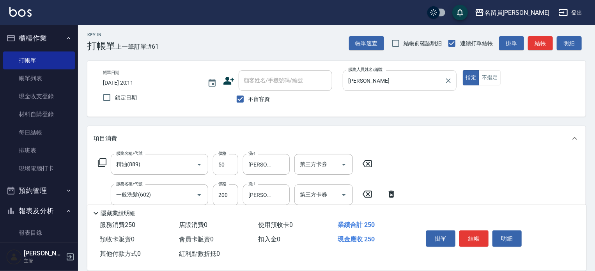
scroll to position [117, 0]
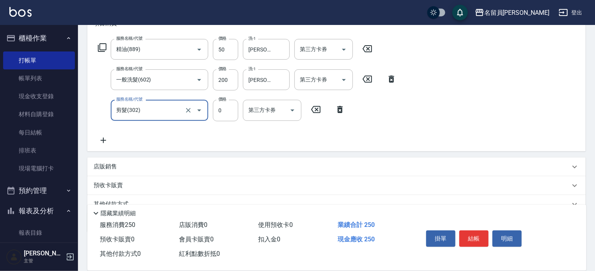
click at [154, 112] on input "剪髮(302)" at bounding box center [148, 110] width 69 height 14
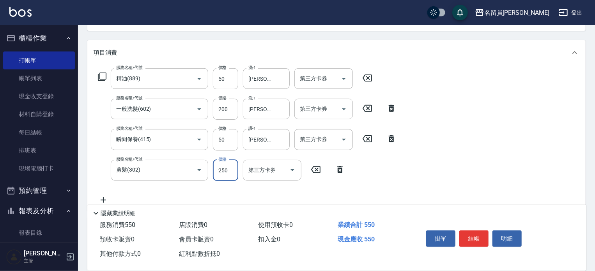
scroll to position [0, 0]
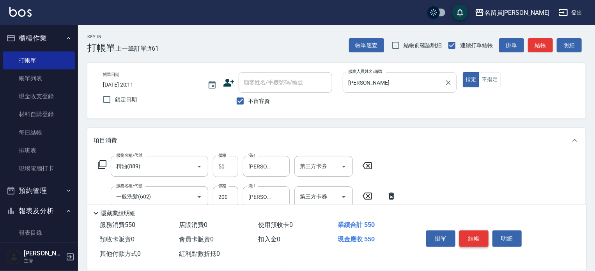
click at [477, 235] on button "結帳" at bounding box center [473, 238] width 29 height 16
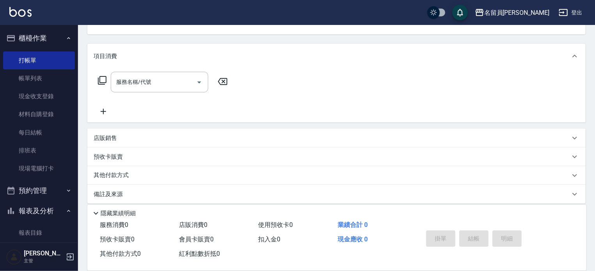
scroll to position [90, 0]
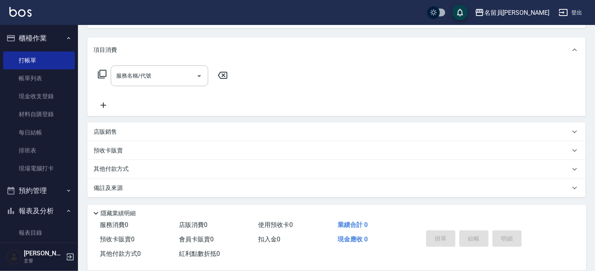
click at [313, 129] on div "店販銷售" at bounding box center [332, 132] width 477 height 8
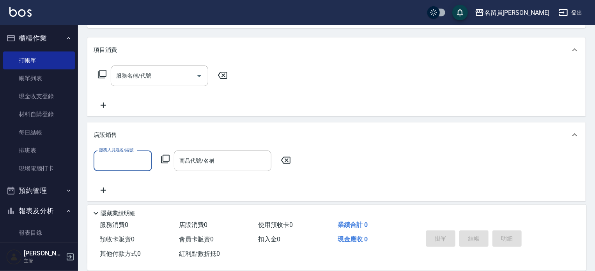
scroll to position [0, 0]
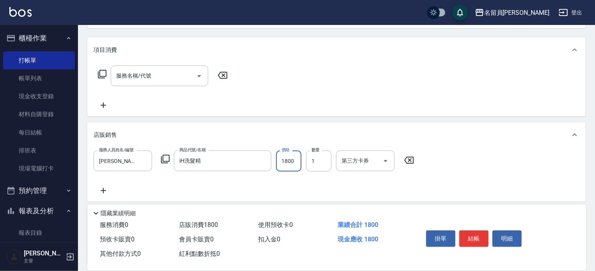
click at [473, 233] on button "結帳" at bounding box center [473, 238] width 29 height 16
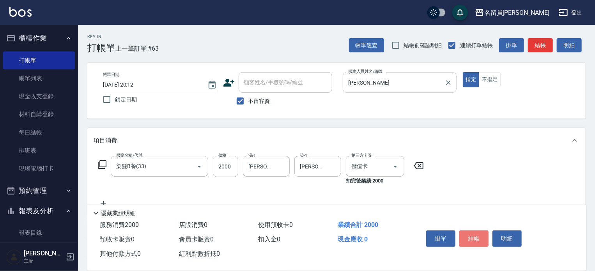
click at [473, 233] on button "結帳" at bounding box center [473, 238] width 29 height 16
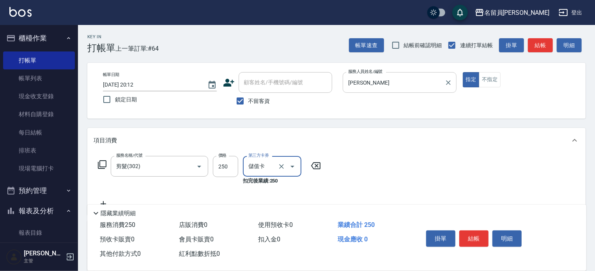
click at [473, 234] on button "結帳" at bounding box center [473, 238] width 29 height 16
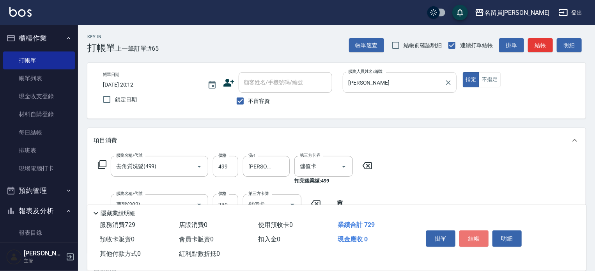
click at [473, 234] on button "結帳" at bounding box center [473, 238] width 29 height 16
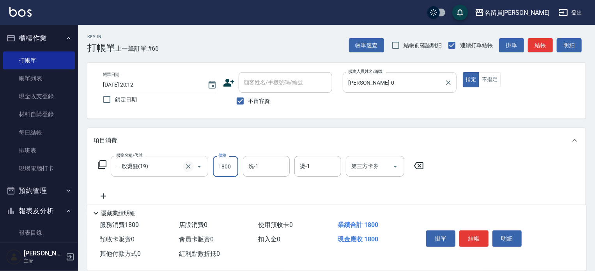
click at [192, 168] on button "Clear" at bounding box center [188, 166] width 11 height 11
drag, startPoint x: 478, startPoint y: 238, endPoint x: 473, endPoint y: 237, distance: 5.1
click at [476, 238] on button "結帳" at bounding box center [473, 238] width 29 height 16
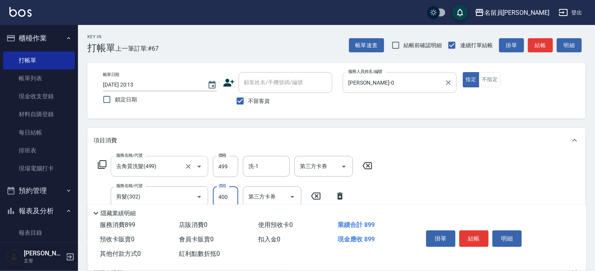
drag, startPoint x: 473, startPoint y: 237, endPoint x: 475, endPoint y: 242, distance: 5.1
click at [475, 242] on button "結帳" at bounding box center [473, 238] width 29 height 16
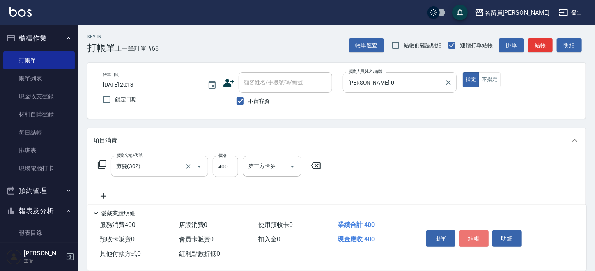
click at [475, 242] on button "結帳" at bounding box center [473, 238] width 29 height 16
click at [475, 243] on button "結帳" at bounding box center [473, 238] width 29 height 16
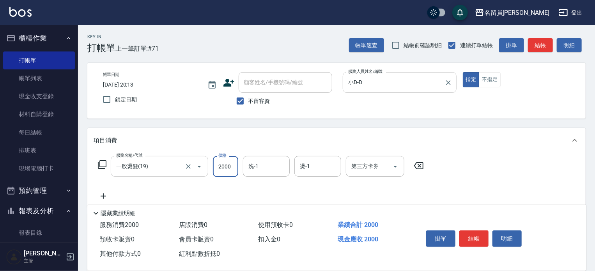
click at [475, 243] on button "結帳" at bounding box center [473, 238] width 29 height 16
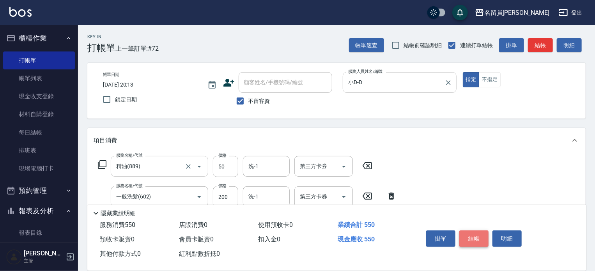
click at [476, 243] on button "結帳" at bounding box center [473, 238] width 29 height 16
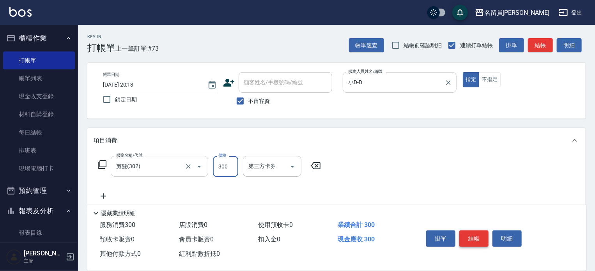
click at [476, 243] on button "結帳" at bounding box center [473, 238] width 29 height 16
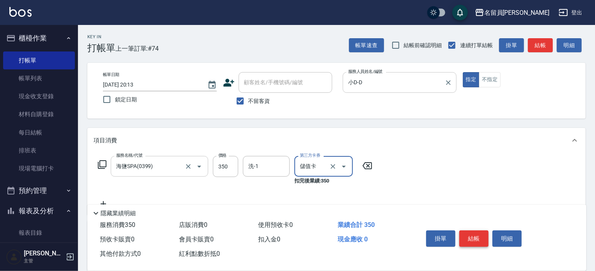
click at [476, 243] on button "結帳" at bounding box center [473, 238] width 29 height 16
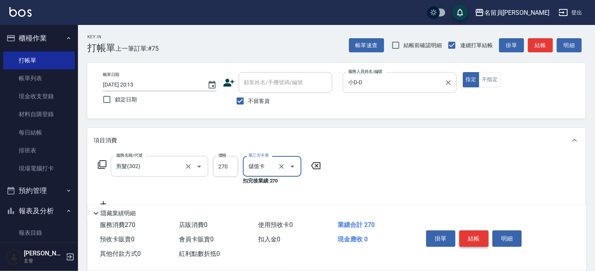
click at [476, 243] on button "結帳" at bounding box center [473, 238] width 29 height 16
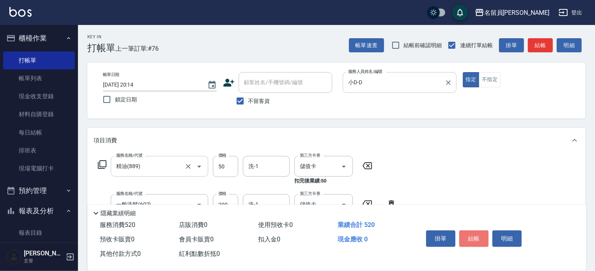
click at [476, 243] on button "結帳" at bounding box center [473, 238] width 29 height 16
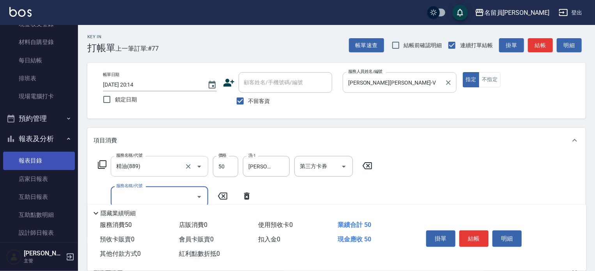
scroll to position [78, 0]
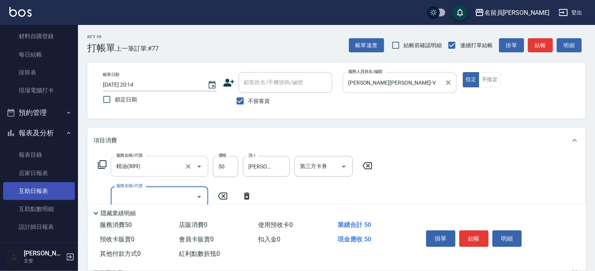
click at [43, 184] on link "互助日報表" at bounding box center [39, 191] width 72 height 18
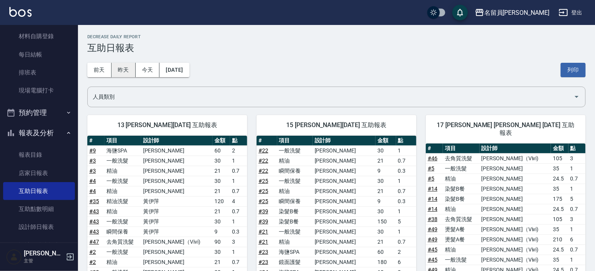
click at [124, 76] on button "昨天" at bounding box center [124, 70] width 24 height 14
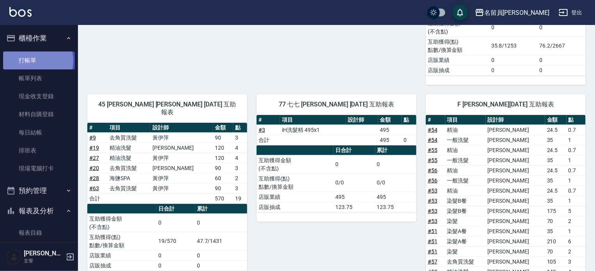
click at [37, 60] on link "打帳單" at bounding box center [39, 60] width 72 height 18
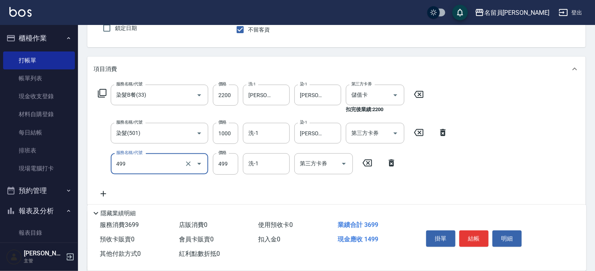
scroll to position [117, 0]
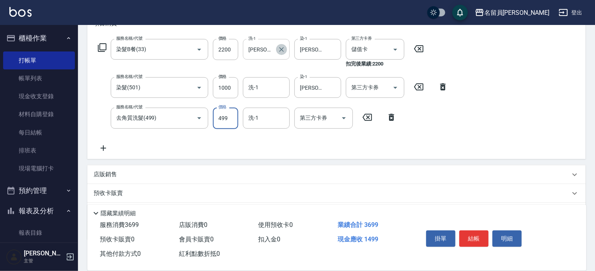
click at [281, 46] on icon "Clear" at bounding box center [282, 50] width 8 height 8
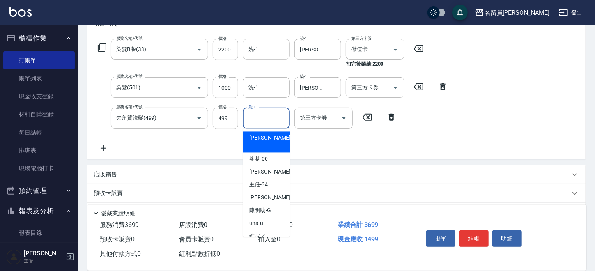
click at [275, 113] on input "洗-1" at bounding box center [266, 118] width 40 height 14
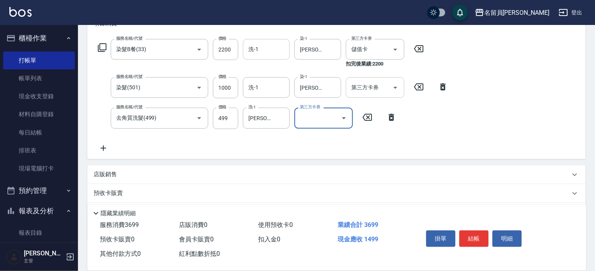
click at [360, 94] on input "第三方卡券" at bounding box center [369, 88] width 40 height 14
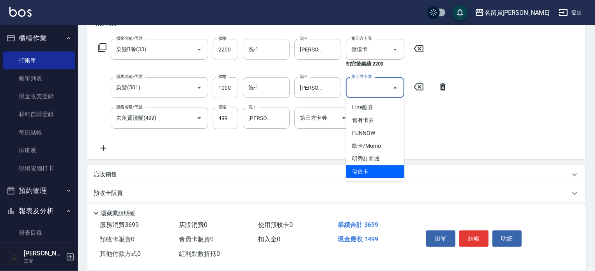
click at [357, 174] on span "儲值卡" at bounding box center [375, 171] width 58 height 13
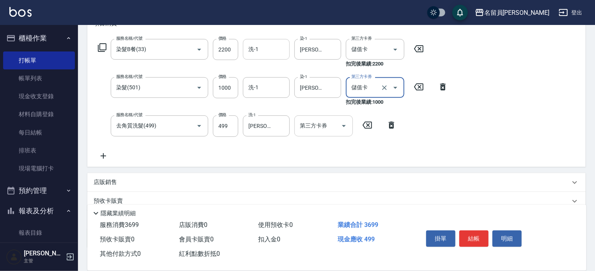
click at [338, 131] on div at bounding box center [344, 125] width 12 height 21
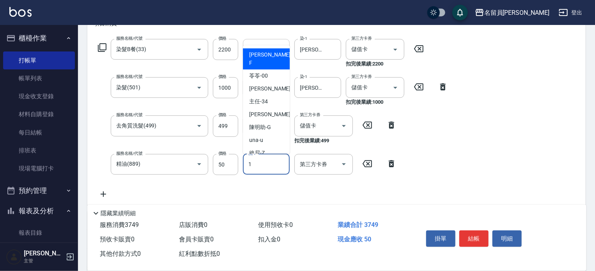
click at [262, 159] on input "1" at bounding box center [266, 165] width 40 height 14
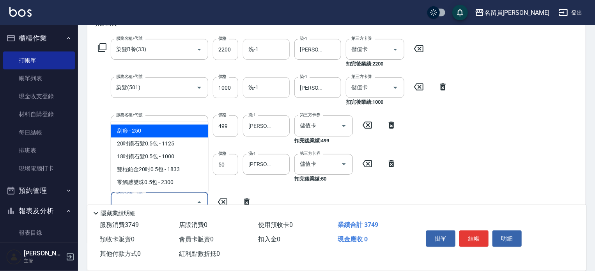
click at [253, 89] on input "洗-1" at bounding box center [266, 88] width 40 height 14
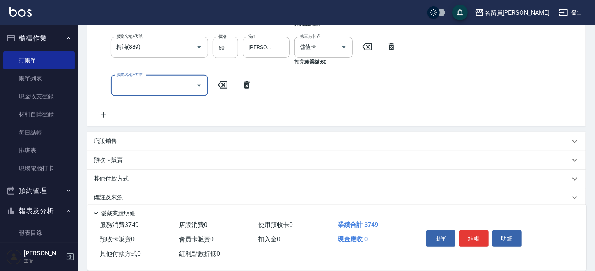
click at [164, 89] on div "服務名稱/代號 染髮B餐(33) 服務名稱/代號 價格 2200 價格 洗-1 洗-1 染-1 [PERSON_NAME]-15 染-1 第三方卡券 儲值卡 …" at bounding box center [273, 21] width 359 height 198
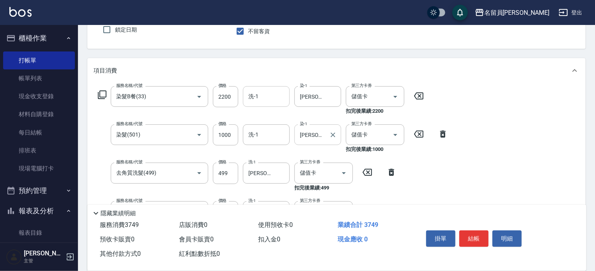
scroll to position [67, 0]
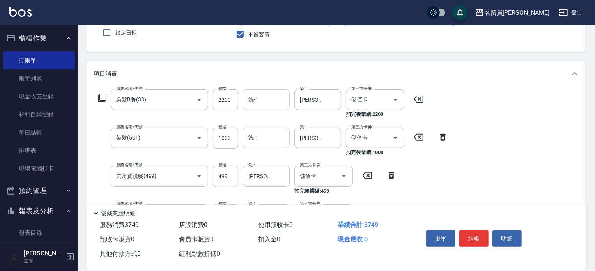
click at [283, 134] on input "洗-1" at bounding box center [266, 138] width 40 height 14
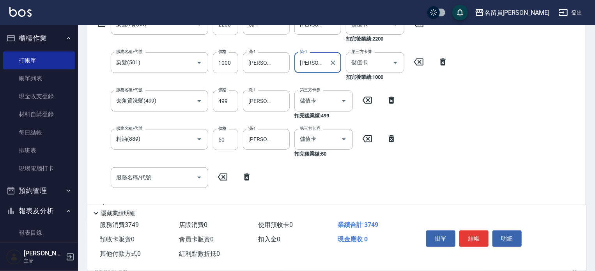
scroll to position [145, 0]
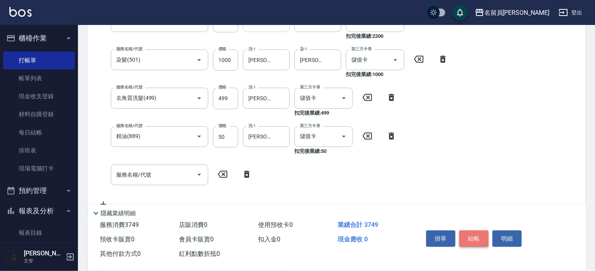
click at [479, 230] on button "結帳" at bounding box center [473, 238] width 29 height 16
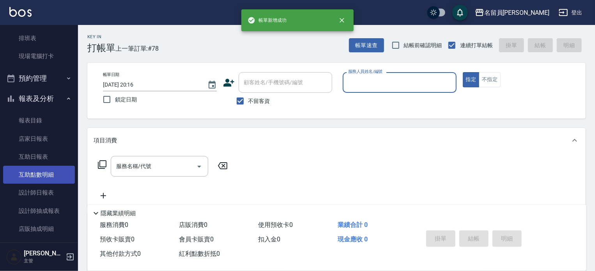
scroll to position [156, 0]
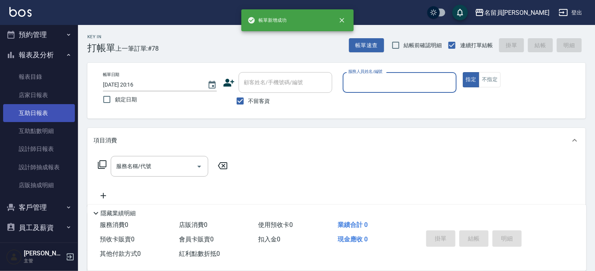
click at [39, 116] on link "互助日報表" at bounding box center [39, 113] width 72 height 18
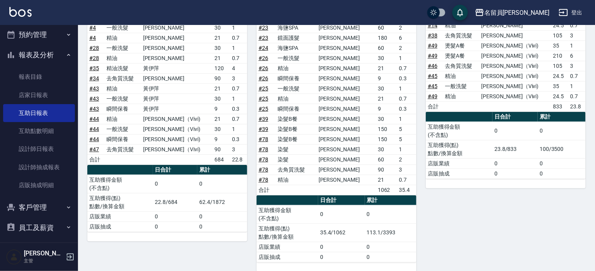
scroll to position [195, 0]
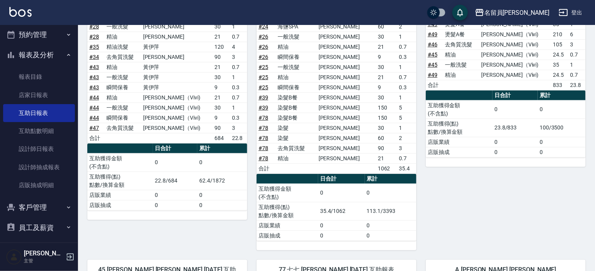
click at [406, 118] on td "5" at bounding box center [406, 118] width 19 height 10
click at [266, 149] on link "# 78" at bounding box center [264, 148] width 10 height 6
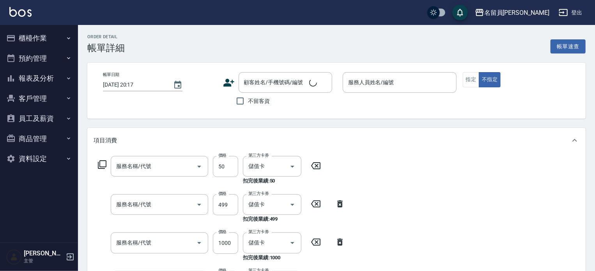
type input "[DATE] 20:15"
checkbox input "true"
type input "[PERSON_NAME][PERSON_NAME]-V"
type input "精油(889)"
type input "去角質洗髮(499)"
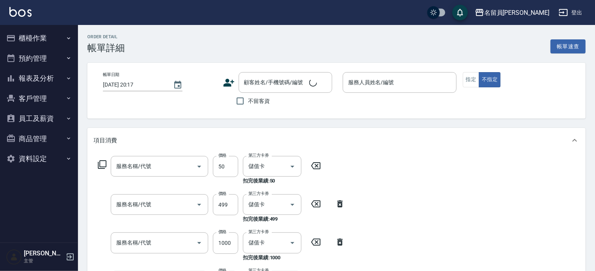
type input "染髮(501)"
type input "染髮B餐(33)"
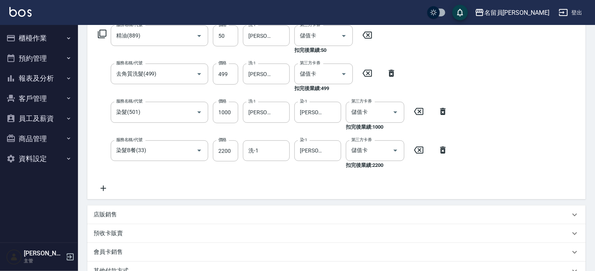
scroll to position [117, 0]
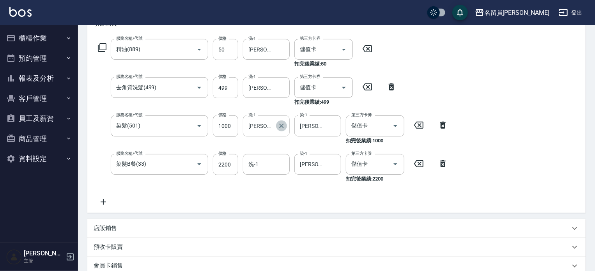
click at [280, 124] on icon "Clear" at bounding box center [281, 126] width 5 height 5
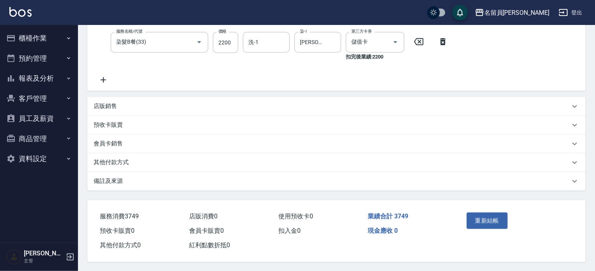
scroll to position [242, 0]
click at [501, 215] on button "重新結帳" at bounding box center [487, 220] width 41 height 16
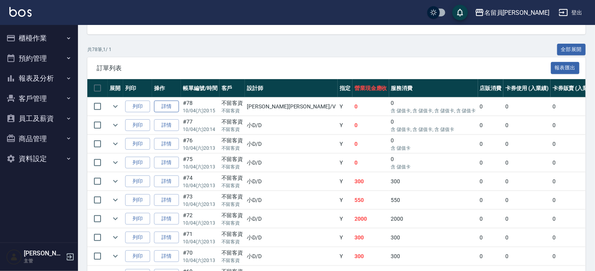
scroll to position [156, 0]
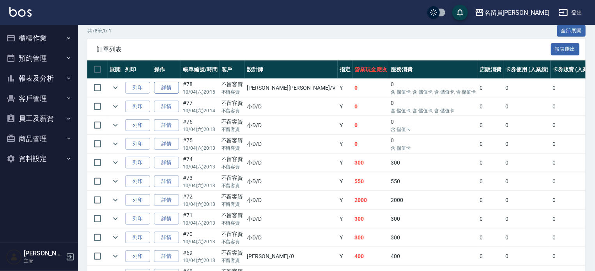
click at [170, 94] on link "詳情" at bounding box center [166, 88] width 25 height 12
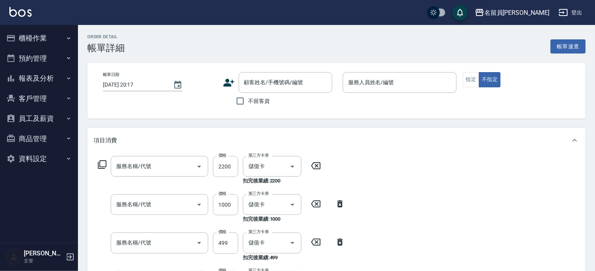
type input "[DATE] 20:15"
checkbox input "true"
type input "[PERSON_NAME][PERSON_NAME]-V"
type input "染髮B餐(33)"
type input "染髮(501)"
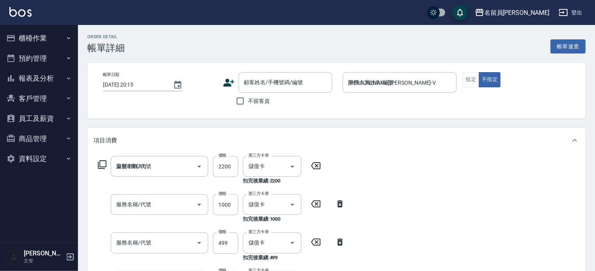
type input "去角質洗髮(499)"
type input "精油(889)"
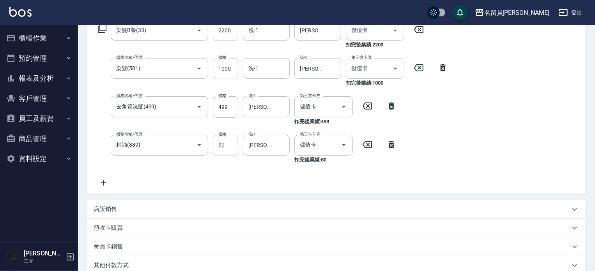
scroll to position [8, 0]
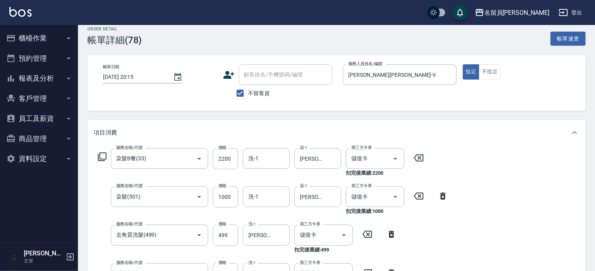
click at [35, 40] on button "櫃檯作業" at bounding box center [39, 38] width 72 height 20
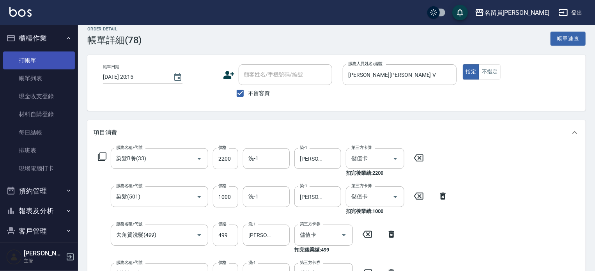
click at [29, 55] on link "打帳單" at bounding box center [39, 60] width 72 height 18
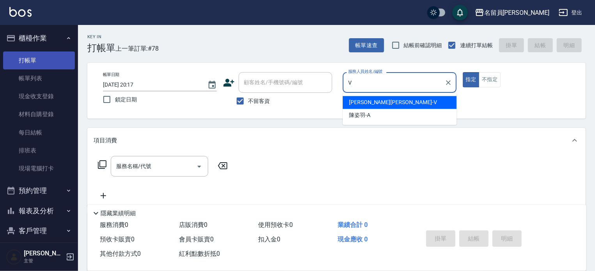
type input "[PERSON_NAME][PERSON_NAME]-V"
type button "true"
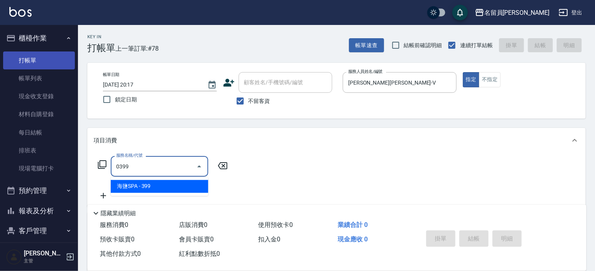
type input "海鹽SPA(0399)"
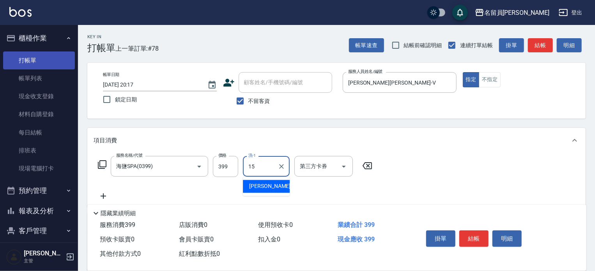
type input "[PERSON_NAME]-15"
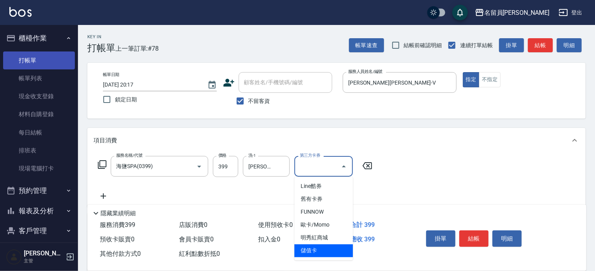
type input "儲值卡"
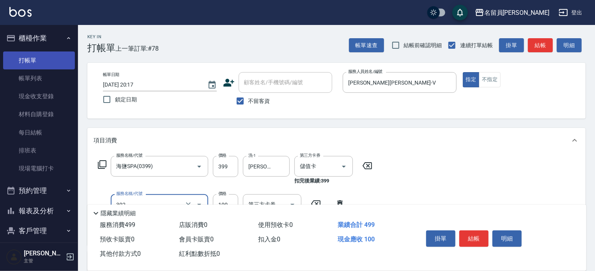
type input "剪髮(302)"
type input "300"
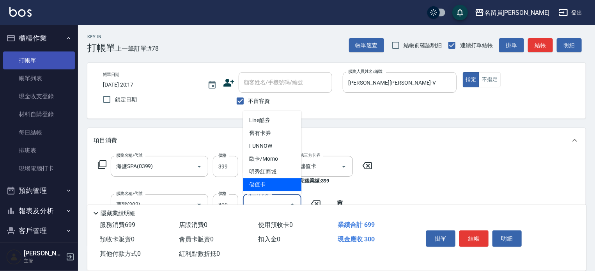
type input "儲值卡"
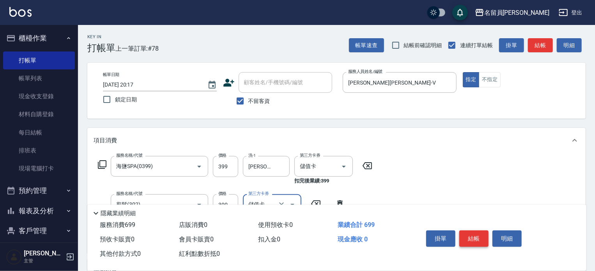
click at [472, 238] on button "結帳" at bounding box center [473, 238] width 29 height 16
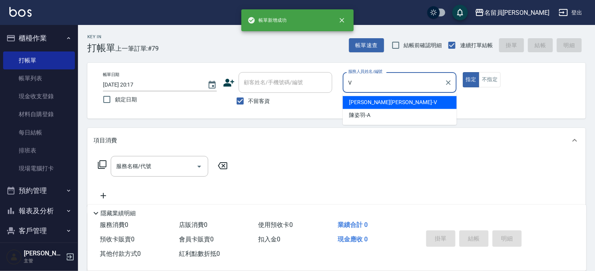
type input "[PERSON_NAME][PERSON_NAME]-V"
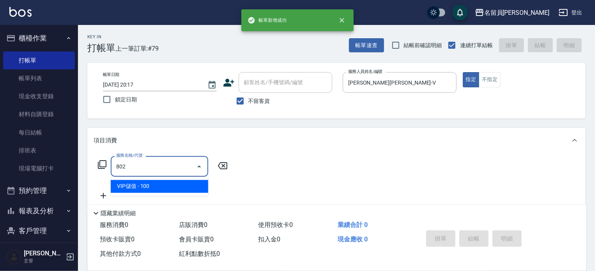
type input "VIP儲值(802)"
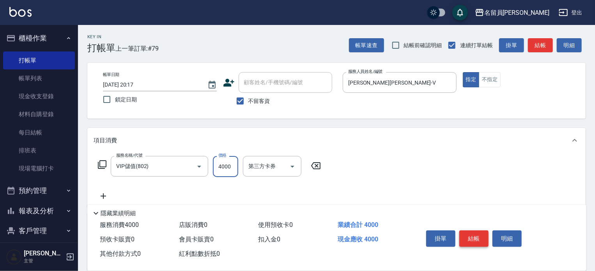
type input "4000"
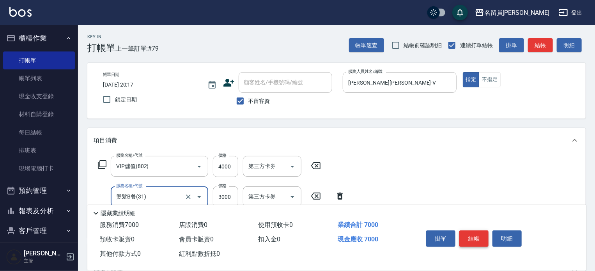
type input "燙髮B餐(31)"
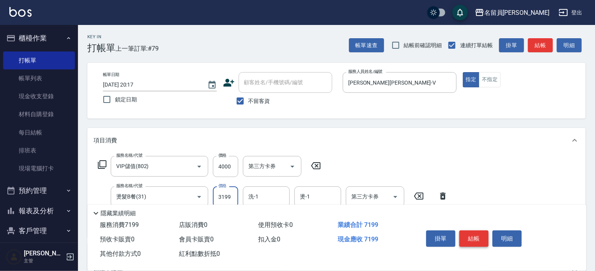
type input "3199"
type input "[PERSON_NAME]-15"
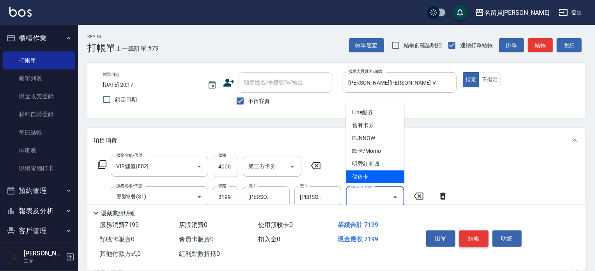
type input "儲值卡"
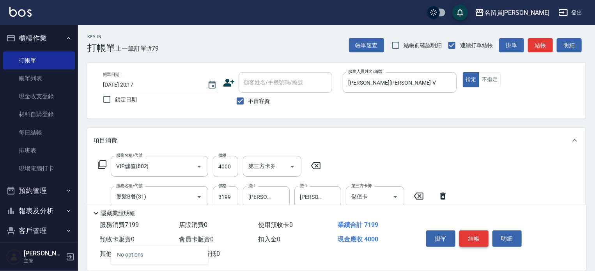
type input "8"
type input "去角質洗髮(499)"
type input "[PERSON_NAME]-15"
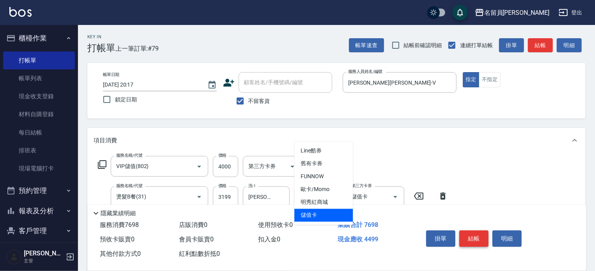
type input "儲值卡"
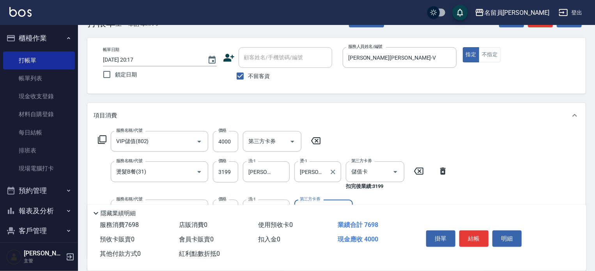
scroll to position [39, 0]
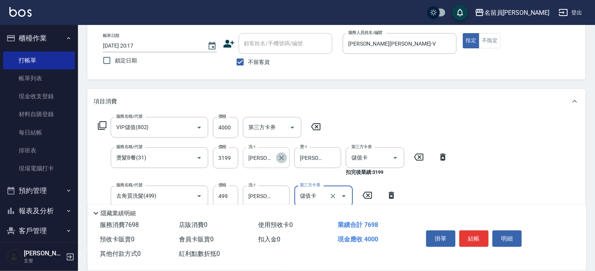
click at [282, 157] on icon "Clear" at bounding box center [281, 158] width 5 height 5
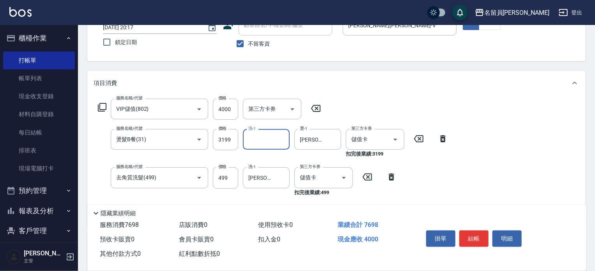
scroll to position [51, 0]
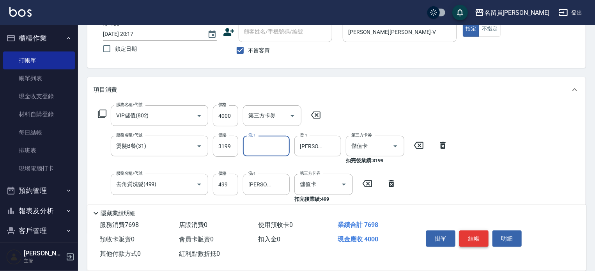
click at [473, 235] on button "結帳" at bounding box center [473, 238] width 29 height 16
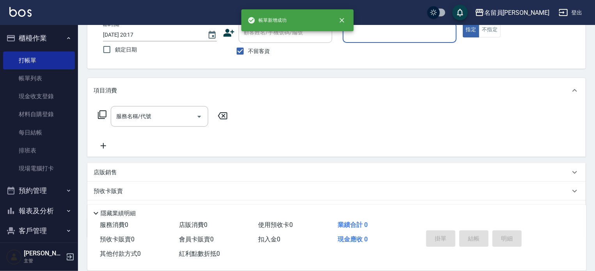
scroll to position [0, 0]
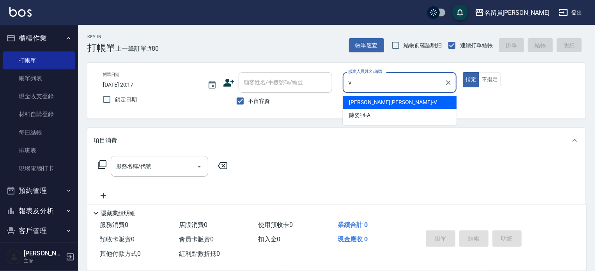
type input "[PERSON_NAME][PERSON_NAME]-V"
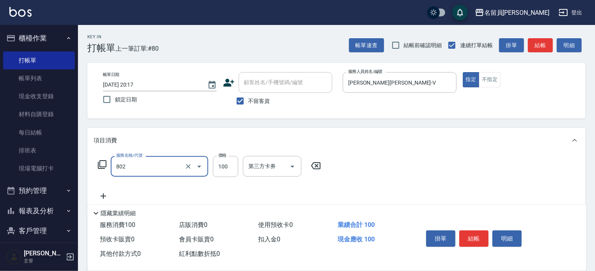
type input "VIP儲值(802)"
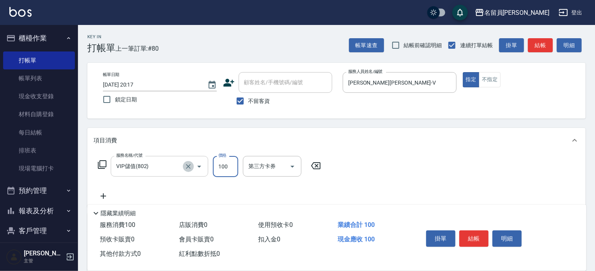
click at [189, 164] on icon "Clear" at bounding box center [188, 167] width 8 height 8
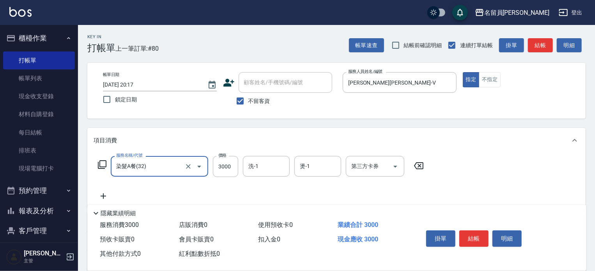
type input "染髮A餐(32)"
type input "3999"
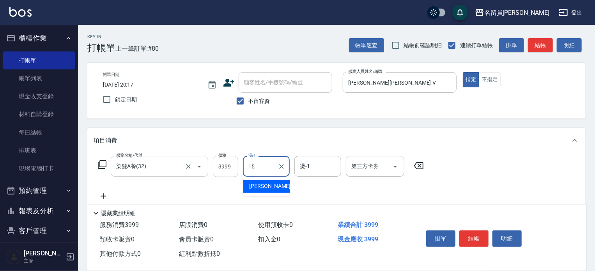
type input "[PERSON_NAME]-15"
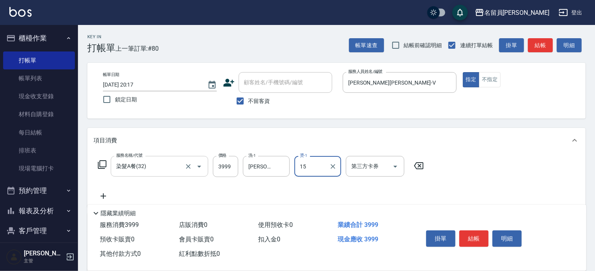
type input "[PERSON_NAME]-15"
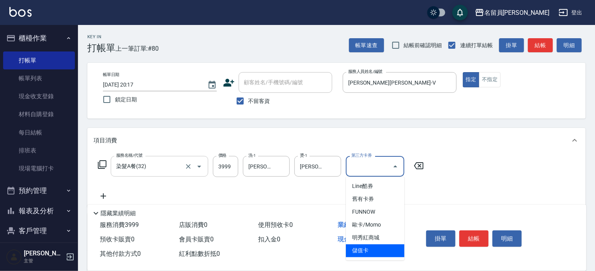
type input "儲值卡"
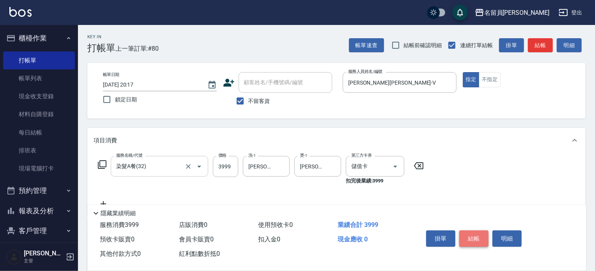
click at [469, 243] on button "結帳" at bounding box center [473, 238] width 29 height 16
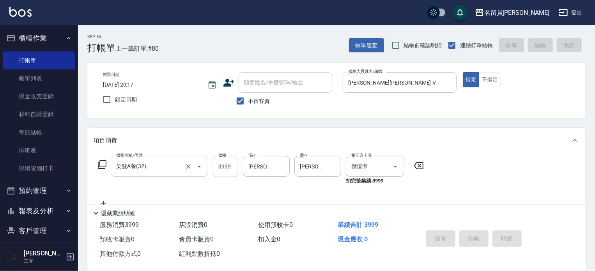
type input "2025/10/04 20:18"
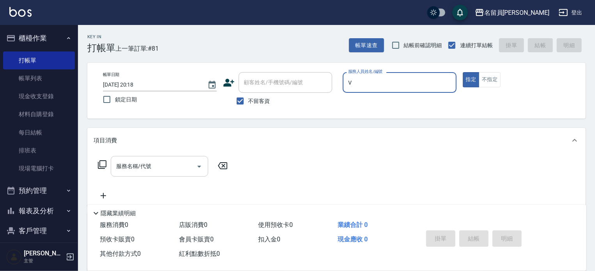
type input "[PERSON_NAME][PERSON_NAME]-V"
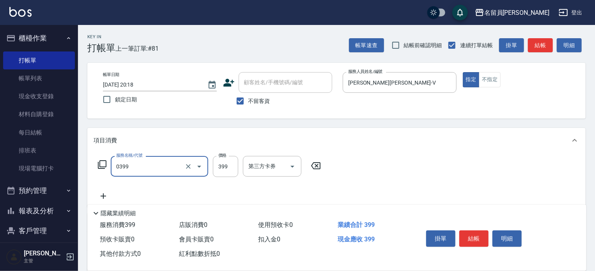
type input "海鹽SPA(0399)"
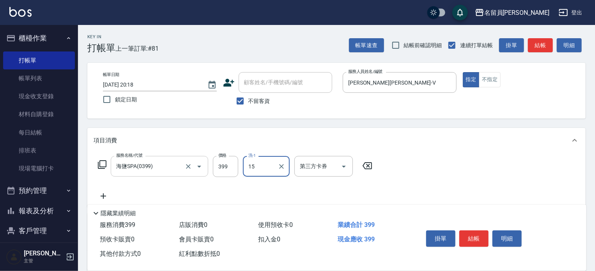
type input "[PERSON_NAME]-15"
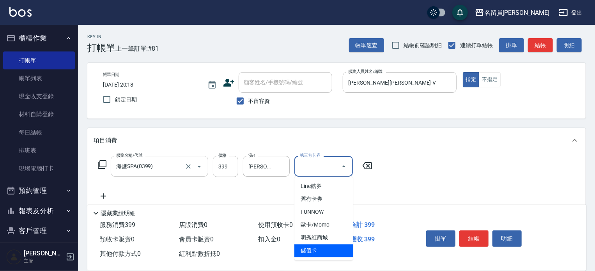
type input "儲值卡"
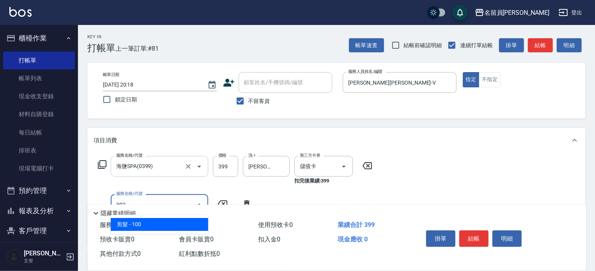
type input "剪髮(302)"
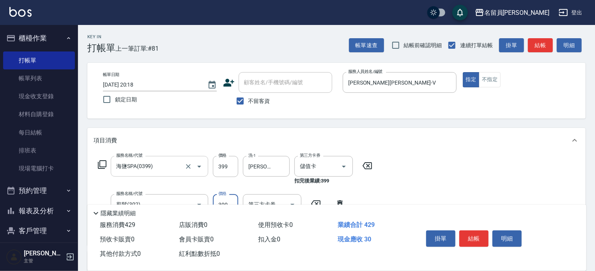
type input "300"
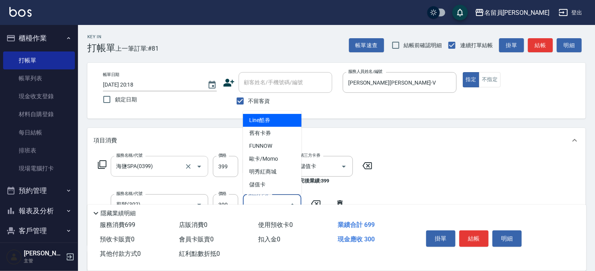
type input "儲值卡"
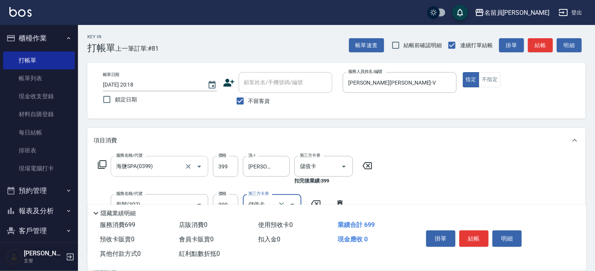
click at [469, 241] on button "結帳" at bounding box center [473, 238] width 29 height 16
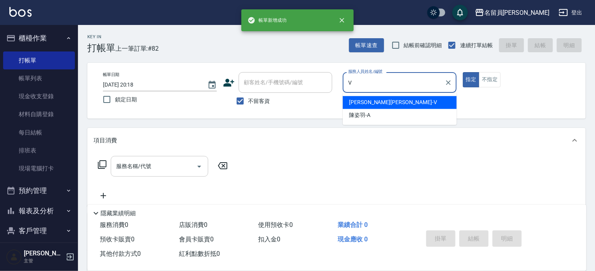
type input "[PERSON_NAME][PERSON_NAME]-V"
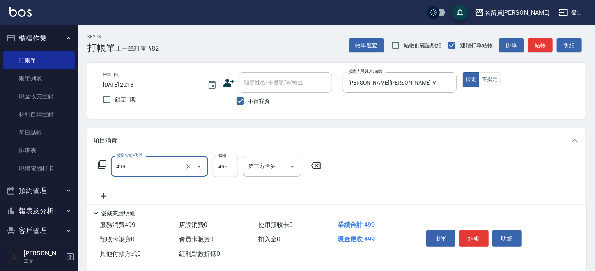
type input "去角質洗髮(499)"
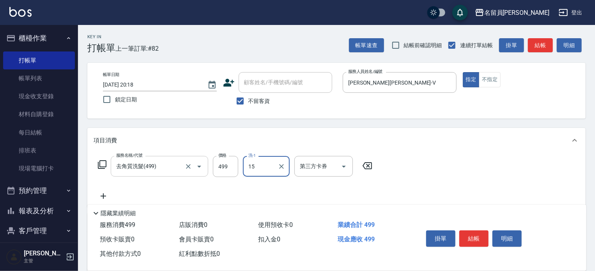
type input "[PERSON_NAME]-15"
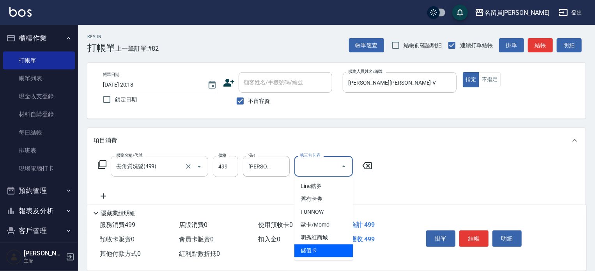
type input "儲值卡"
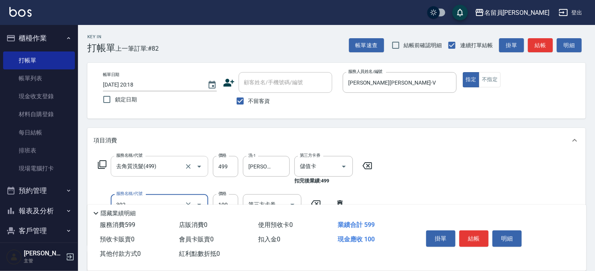
type input "剪髮(302)"
type input "300"
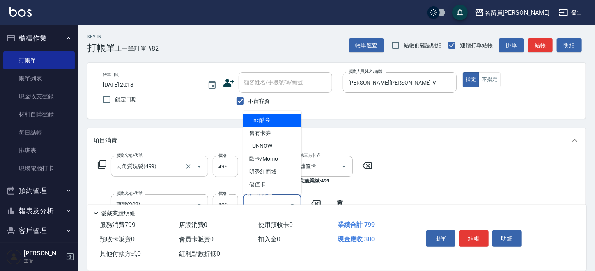
type input "儲值卡"
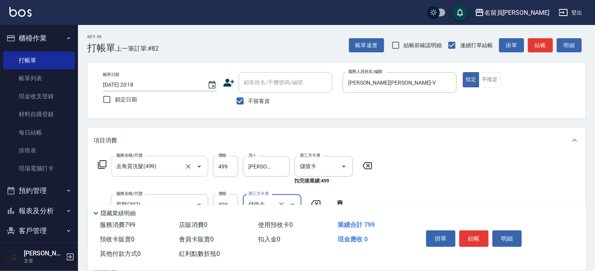
click at [469, 241] on button "結帳" at bounding box center [473, 238] width 29 height 16
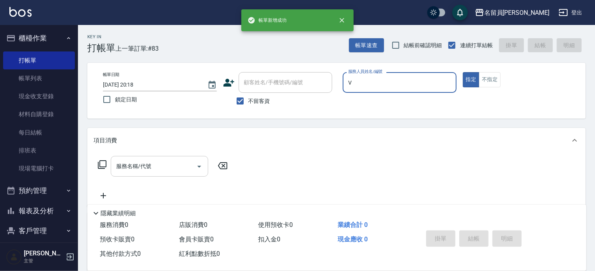
type input "[PERSON_NAME][PERSON_NAME]-V"
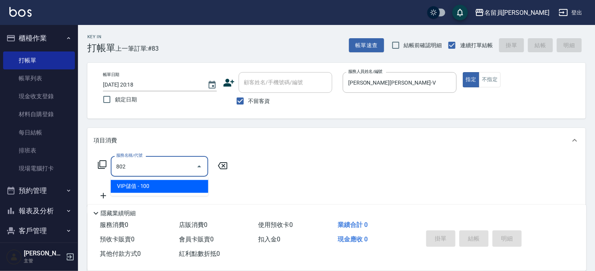
type input "VIP儲值(802)"
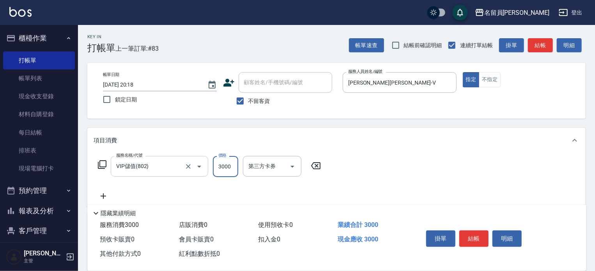
type input "3000"
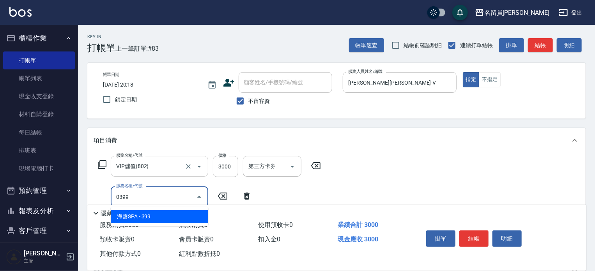
type input "海鹽SPA(0399)"
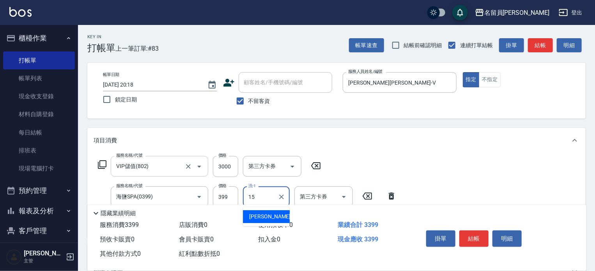
type input "[PERSON_NAME]-15"
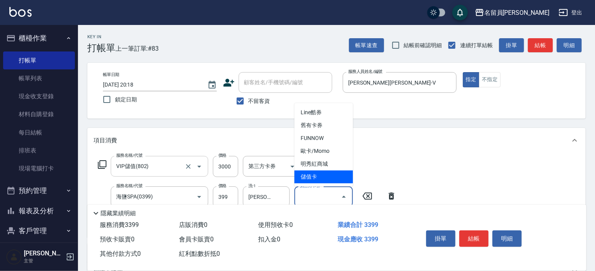
type input "儲值卡"
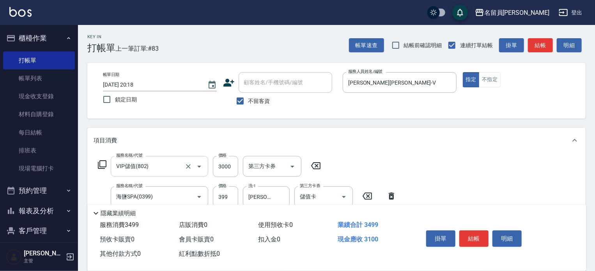
type input "剪髮(302)"
type input "300"
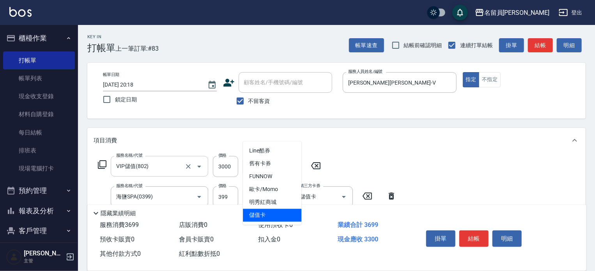
type input "儲值卡"
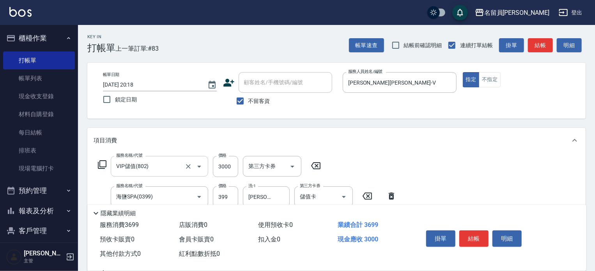
click at [469, 241] on button "結帳" at bounding box center [473, 238] width 29 height 16
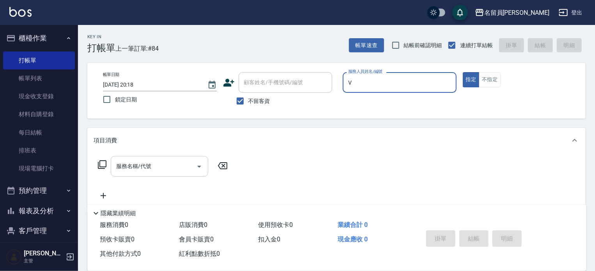
type input "[PERSON_NAME][PERSON_NAME]-V"
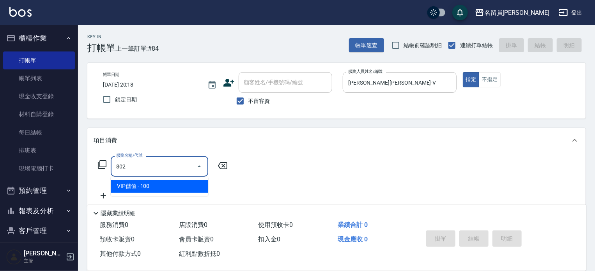
type input "VIP儲值(802)"
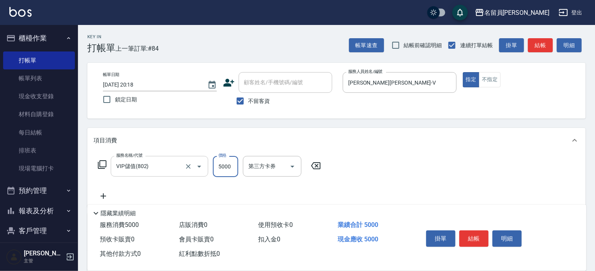
type input "5000"
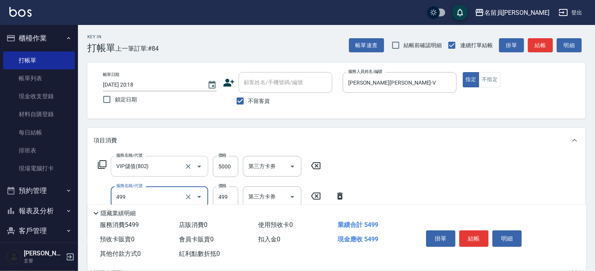
type input "去角質洗髮(499)"
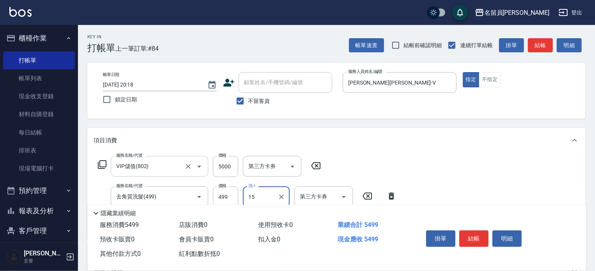
type input "[PERSON_NAME]-15"
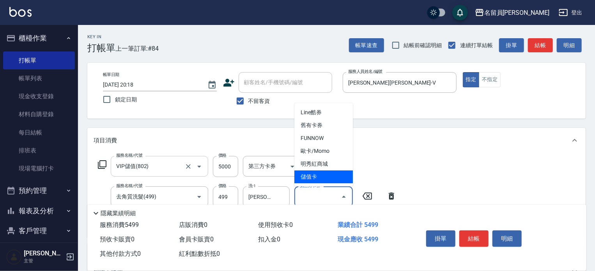
type input "儲值卡"
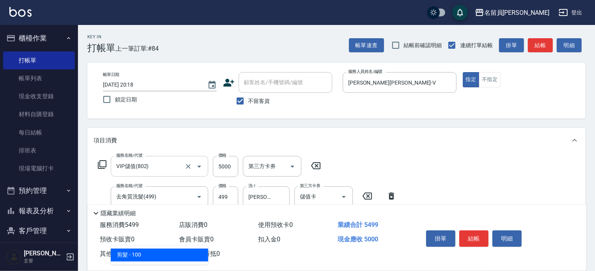
type input "剪髮(302)"
type input "300"
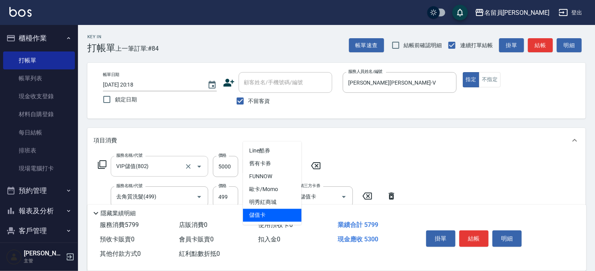
type input "儲值卡"
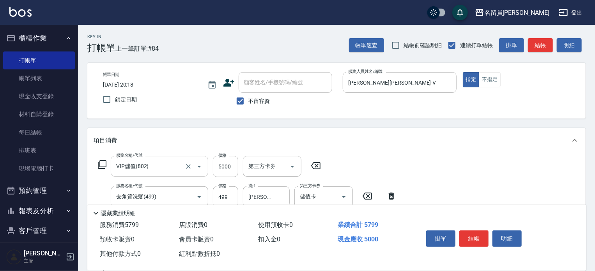
click at [478, 240] on button "結帳" at bounding box center [473, 238] width 29 height 16
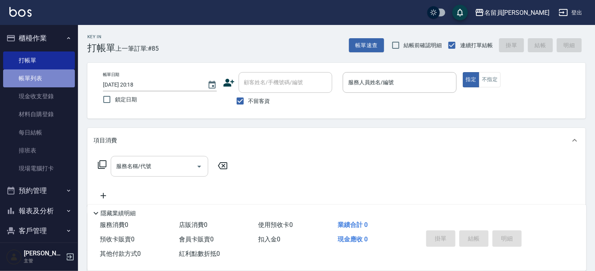
click at [46, 80] on link "帳單列表" at bounding box center [39, 78] width 72 height 18
click at [38, 80] on link "帳單列表" at bounding box center [39, 78] width 72 height 18
click at [60, 81] on link "帳單列表" at bounding box center [39, 78] width 72 height 18
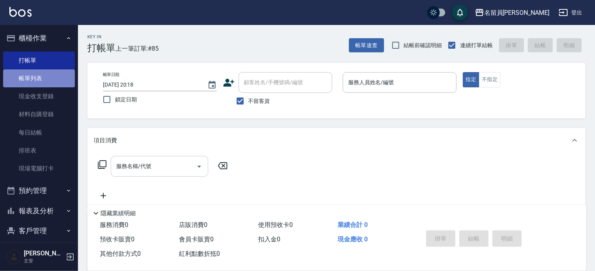
click at [60, 81] on link "帳單列表" at bounding box center [39, 78] width 72 height 18
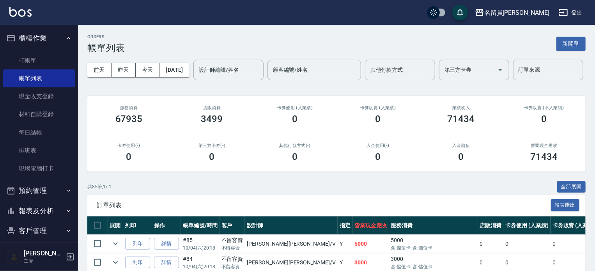
scroll to position [117, 0]
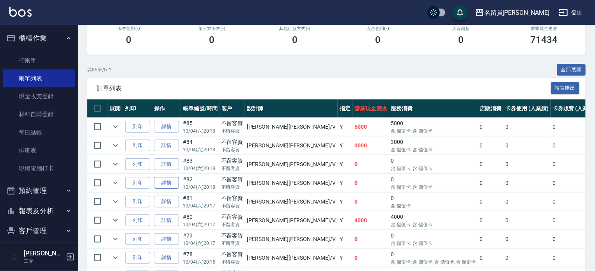
click at [175, 189] on link "詳情" at bounding box center [166, 183] width 25 height 12
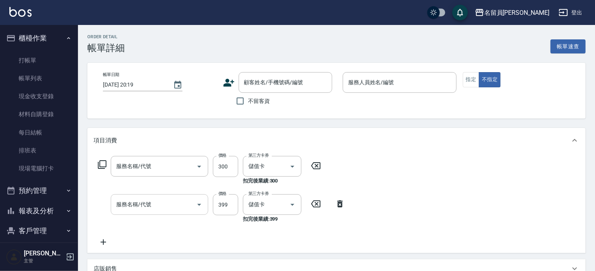
type input "2025/10/04 20:18"
checkbox input "true"
type input "[PERSON_NAME][PERSON_NAME]-V"
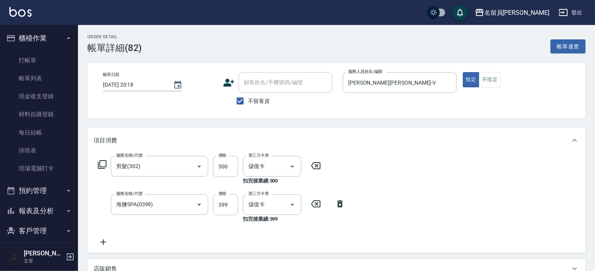
type input "剪髮(302)"
type input "海鹽SPA(0399)"
click at [106, 245] on icon at bounding box center [103, 241] width 19 height 9
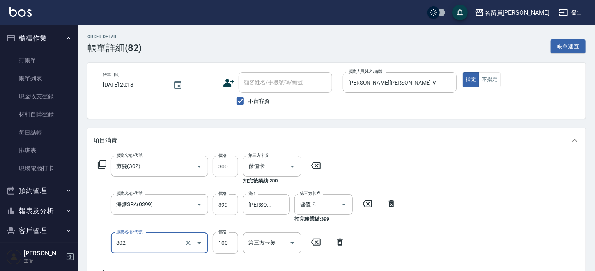
type input "802"
type input "6"
type input "VIP儲值(802)"
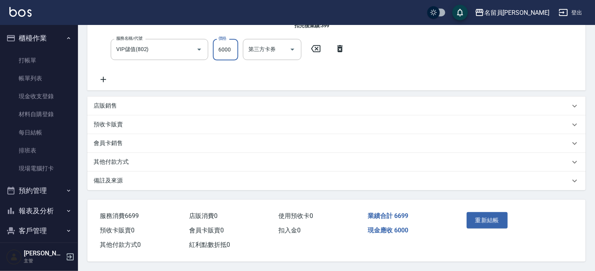
scroll to position [195, 0]
type input "6000"
click at [496, 217] on button "重新結帳" at bounding box center [487, 220] width 41 height 16
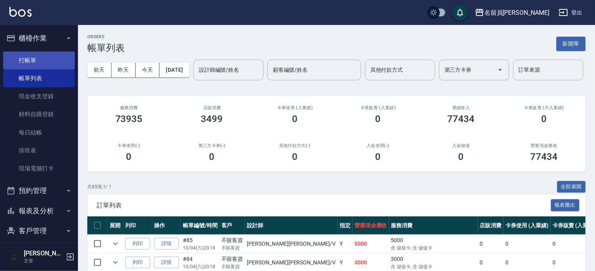
click at [34, 63] on link "打帳單" at bounding box center [39, 60] width 72 height 18
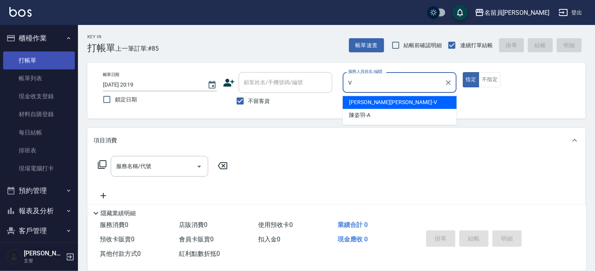
type input "V"
type button "true"
type input "[PERSON_NAME][PERSON_NAME]-V"
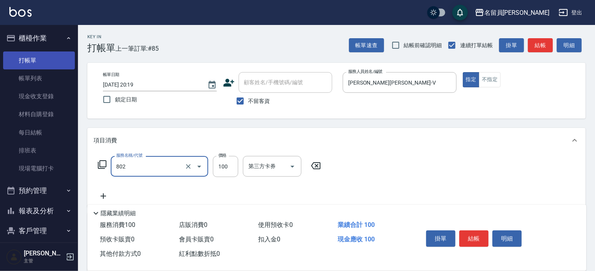
type input "VIP儲值(802)"
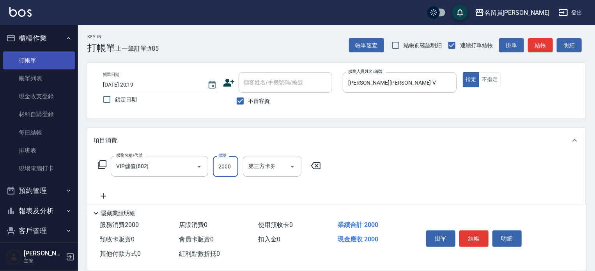
type input "2000"
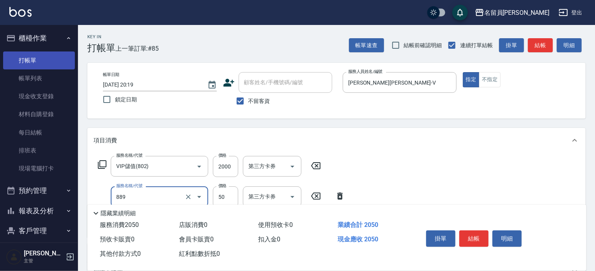
type input "精油(889)"
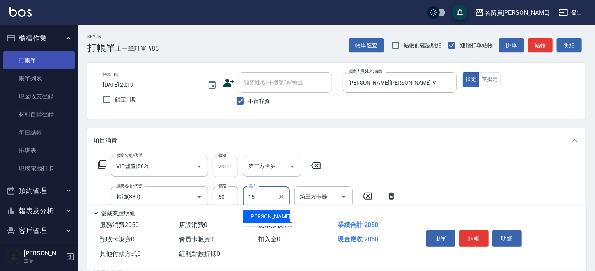
type input "[PERSON_NAME]-15"
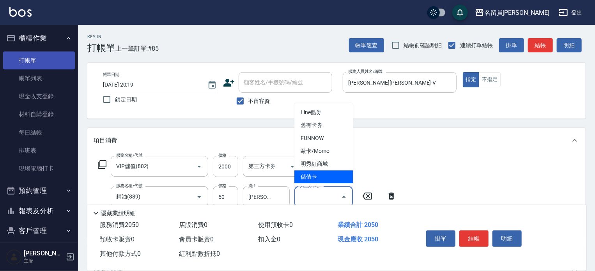
type input "儲值卡"
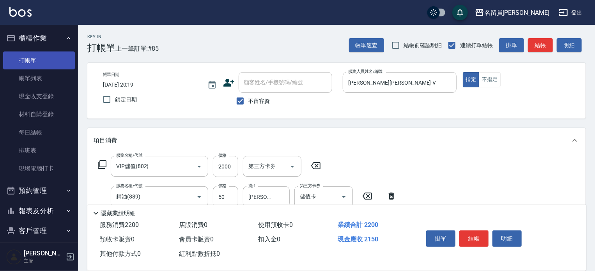
type input "一般洗髮(602)"
type input "200"
type input "[PERSON_NAME]-15"
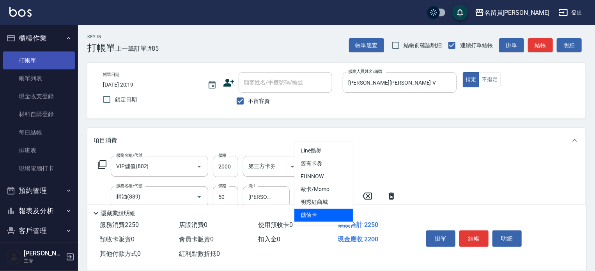
type input "儲值卡"
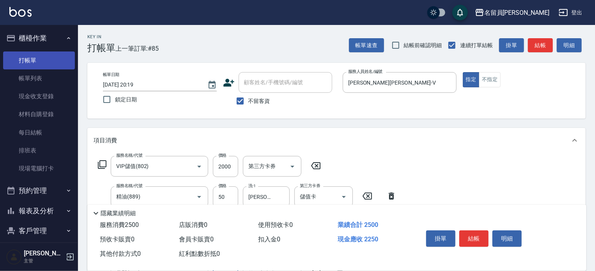
type input "250"
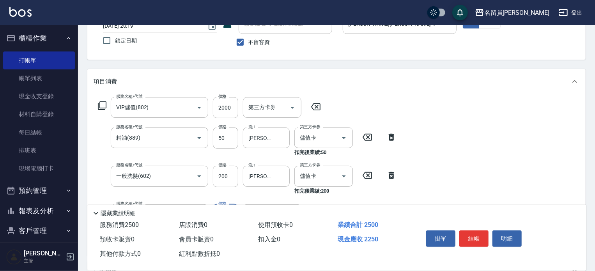
scroll to position [130, 0]
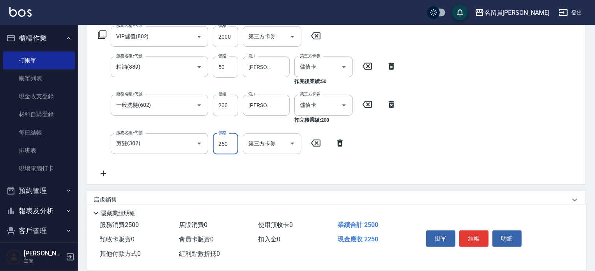
click at [271, 140] on div "第三方卡券 第三方卡券" at bounding box center [272, 143] width 58 height 21
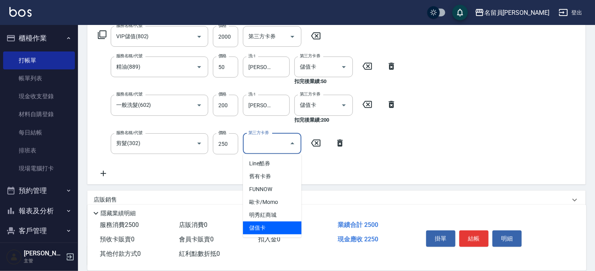
drag, startPoint x: 266, startPoint y: 223, endPoint x: 328, endPoint y: 220, distance: 61.7
click at [266, 224] on span "儲值卡" at bounding box center [272, 227] width 58 height 13
type input "儲值卡"
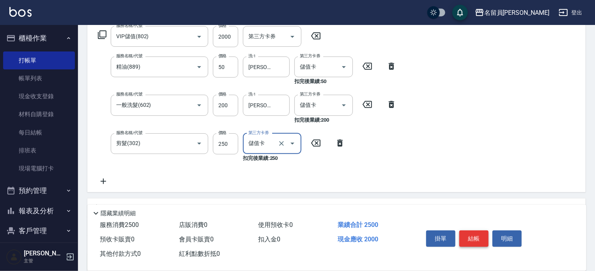
click at [473, 234] on button "結帳" at bounding box center [473, 238] width 29 height 16
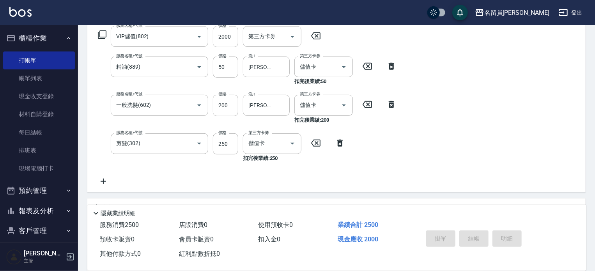
scroll to position [0, 0]
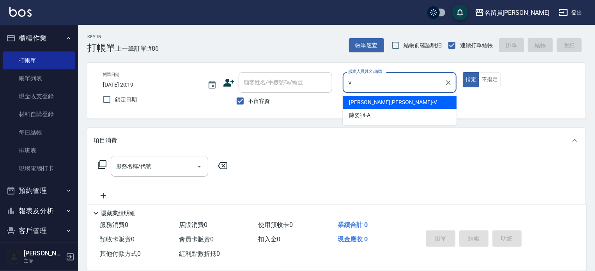
type input "[PERSON_NAME][PERSON_NAME]-V"
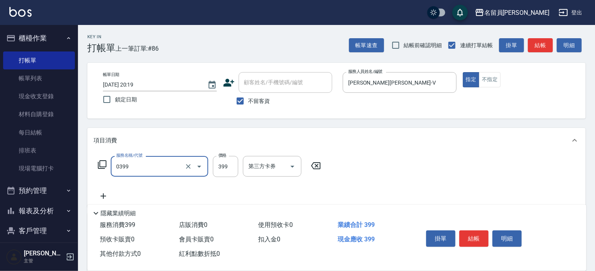
type input "海鹽SPA(0399)"
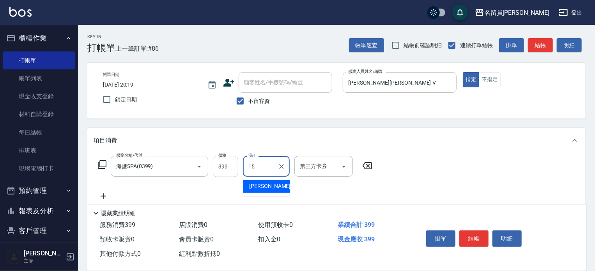
type input "[PERSON_NAME]-15"
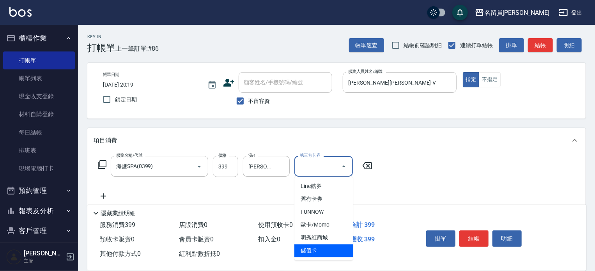
type input "儲值卡"
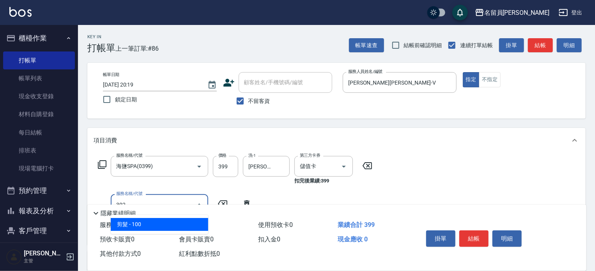
type input "剪髮(302)"
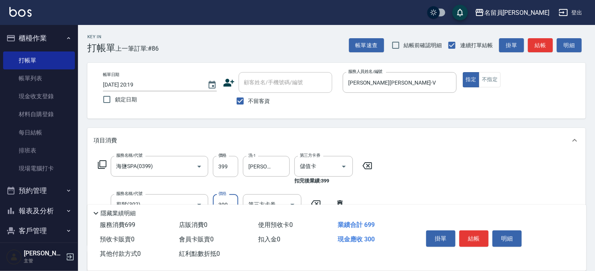
type input "300"
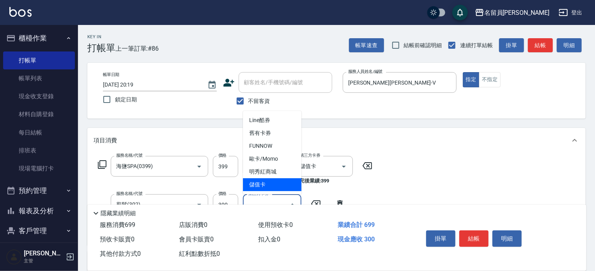
type input "儲值卡"
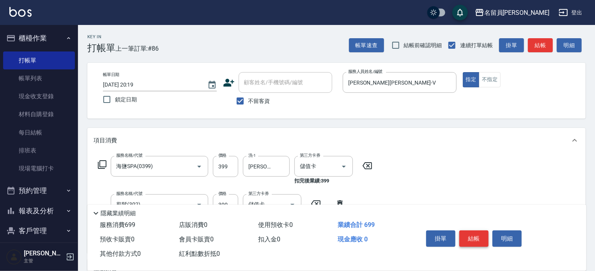
click at [474, 230] on div "掛單 結帳 明細" at bounding box center [474, 239] width 102 height 25
click at [474, 230] on button "結帳" at bounding box center [473, 238] width 29 height 16
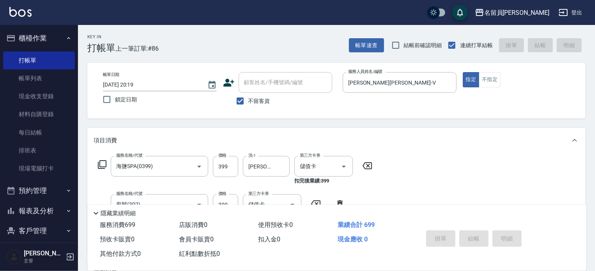
type input "2025/10/04 20:20"
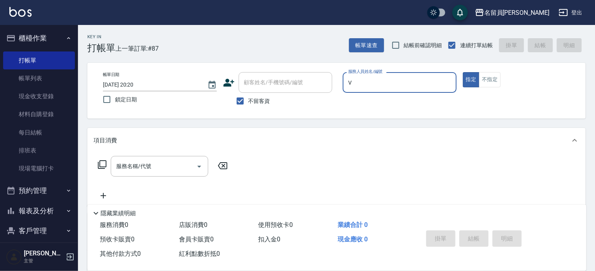
type input "[PERSON_NAME][PERSON_NAME]-V"
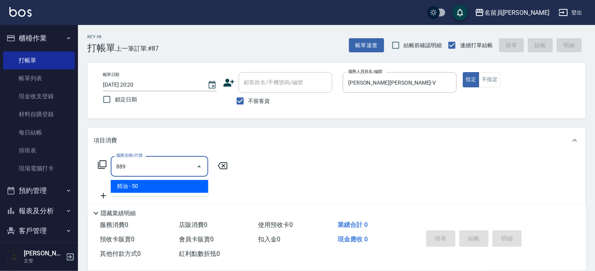
type input "精油(889)"
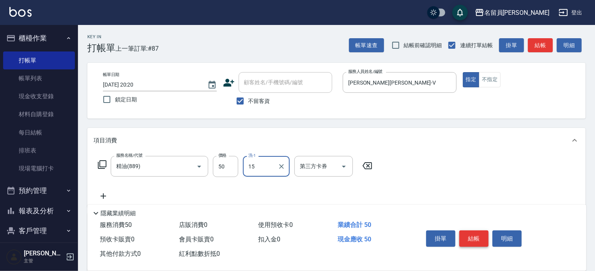
type input "[PERSON_NAME]-15"
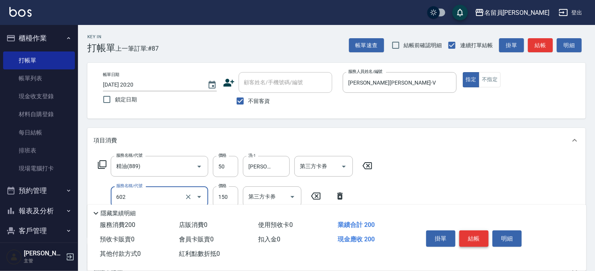
type input "一般洗髮(602)"
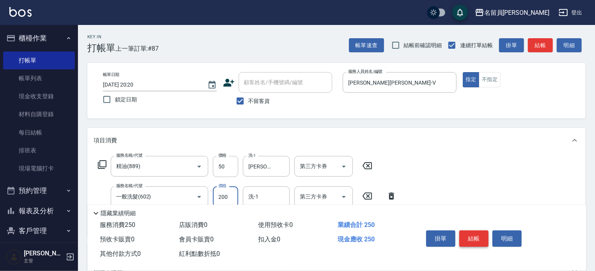
type input "200"
type input "[PERSON_NAME]-15"
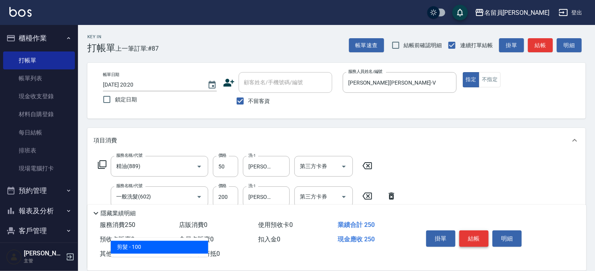
type input "剪髮(302)"
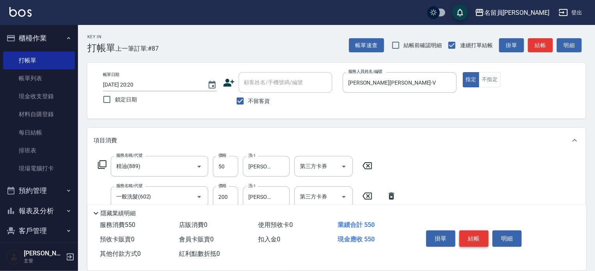
type input "300"
click at [475, 231] on button "結帳" at bounding box center [473, 238] width 29 height 16
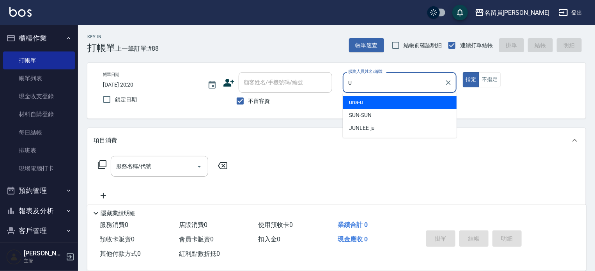
type input "una-u"
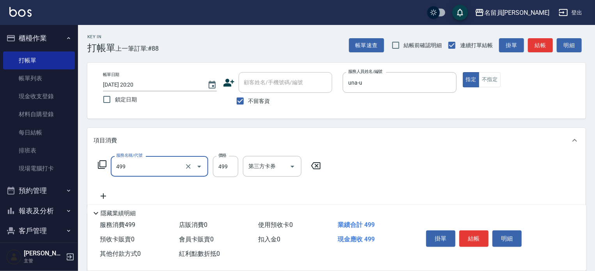
type input "去角質洗髮(499)"
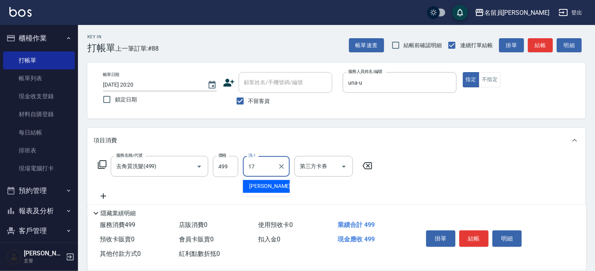
type input "[PERSON_NAME]-17"
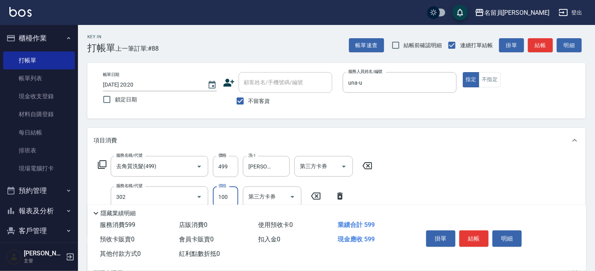
type input "剪髮(302)"
type input "180"
drag, startPoint x: 490, startPoint y: 81, endPoint x: 500, endPoint y: 165, distance: 84.0
click at [490, 81] on button "不指定" at bounding box center [490, 79] width 22 height 15
click at [483, 232] on button "結帳" at bounding box center [473, 238] width 29 height 16
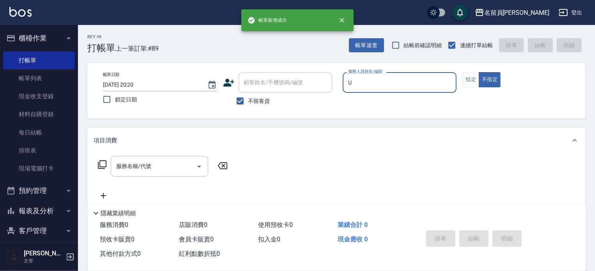
type input "U"
type button "false"
type input "una-u"
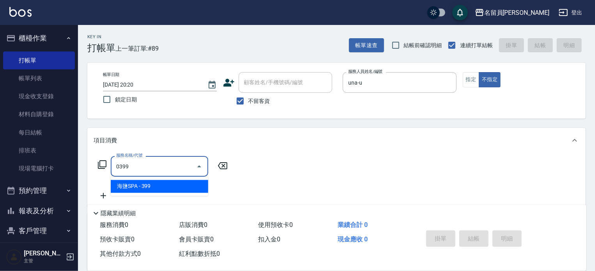
type input "海鹽SPA(0399)"
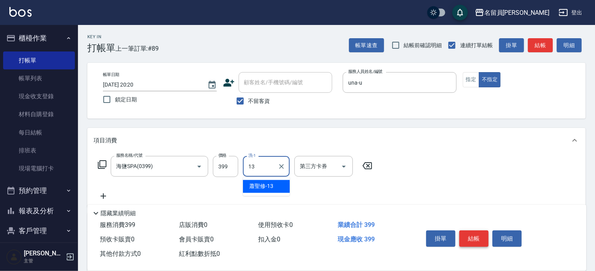
type input "[PERSON_NAME]-13"
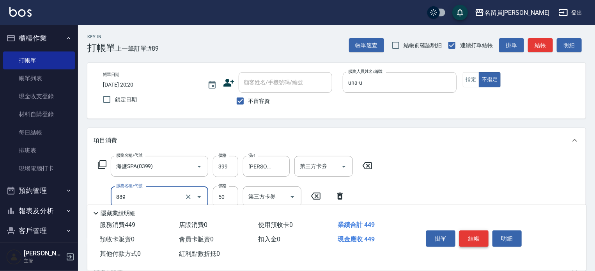
type input "精油(889)"
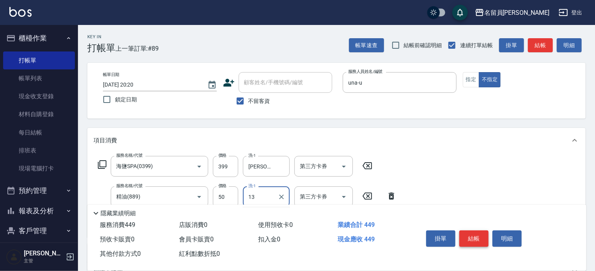
type input "[PERSON_NAME]-13"
click at [483, 232] on button "結帳" at bounding box center [473, 238] width 29 height 16
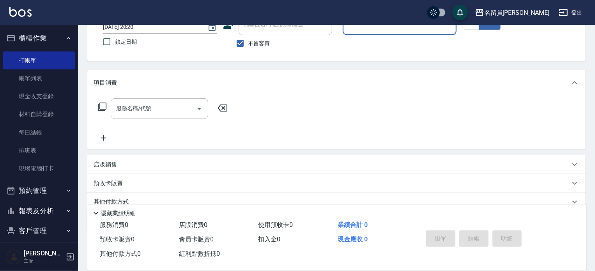
scroll to position [78, 0]
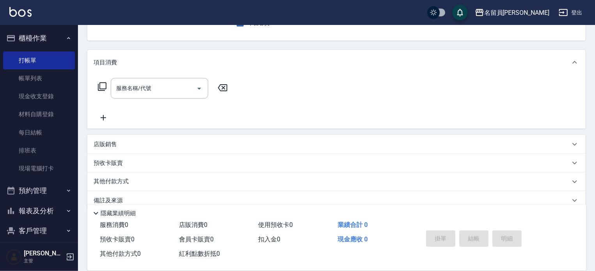
click at [47, 208] on button "報表及分析" at bounding box center [39, 211] width 72 height 20
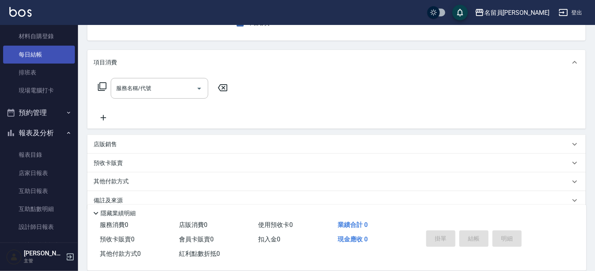
scroll to position [0, 0]
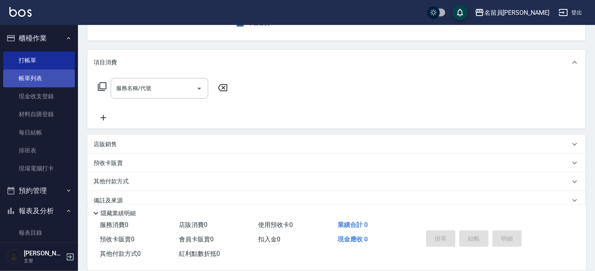
click at [41, 73] on link "帳單列表" at bounding box center [39, 78] width 72 height 18
click at [45, 75] on link "帳單列表" at bounding box center [39, 78] width 72 height 18
click at [46, 74] on link "帳單列表" at bounding box center [39, 78] width 72 height 18
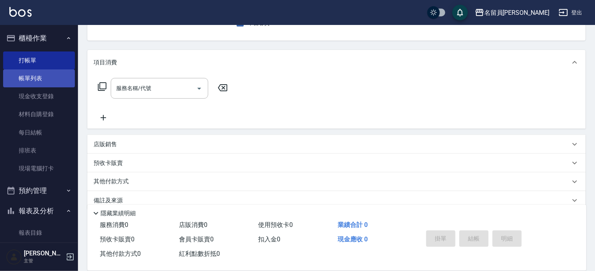
click at [46, 74] on link "帳單列表" at bounding box center [39, 78] width 72 height 18
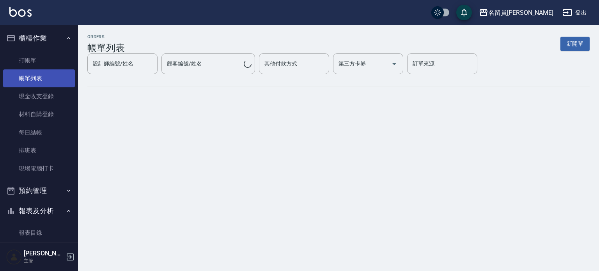
click at [47, 81] on link "帳單列表" at bounding box center [39, 78] width 72 height 18
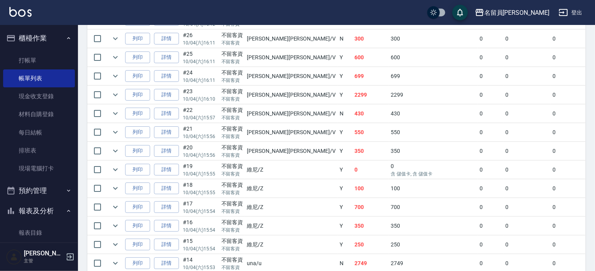
scroll to position [1344, 0]
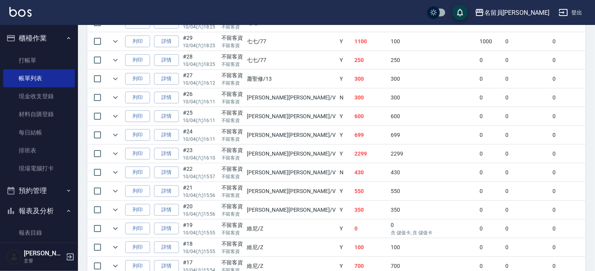
click at [478, 69] on td "0" at bounding box center [491, 60] width 26 height 18
click at [478, 85] on td "0" at bounding box center [491, 79] width 26 height 18
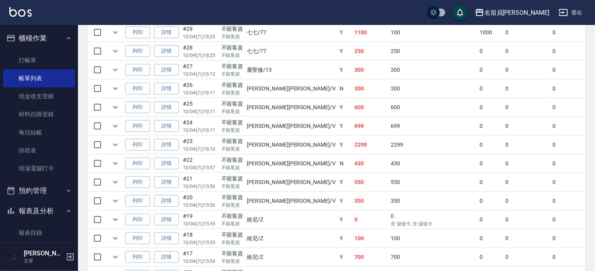
scroll to position [117, 0]
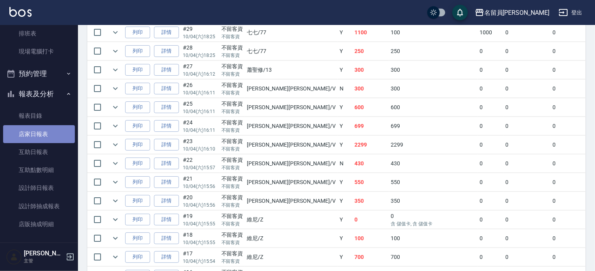
click at [45, 131] on link "店家日報表" at bounding box center [39, 134] width 72 height 18
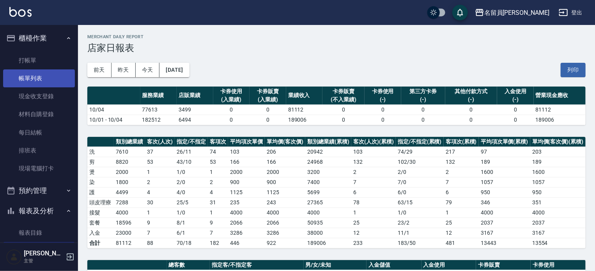
click at [35, 80] on link "帳單列表" at bounding box center [39, 78] width 72 height 18
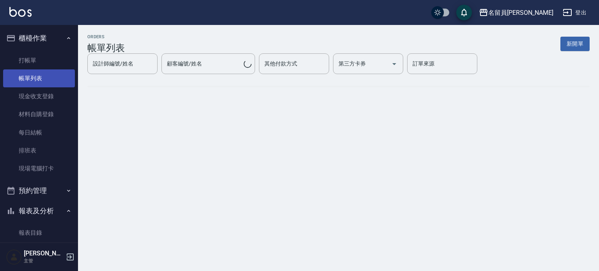
click at [35, 80] on link "帳單列表" at bounding box center [39, 78] width 72 height 18
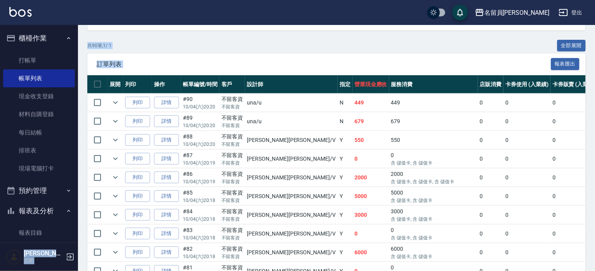
scroll to position [195, 0]
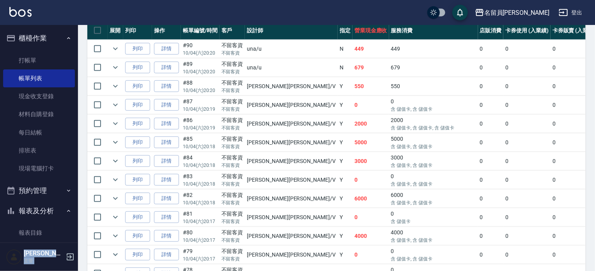
drag, startPoint x: 69, startPoint y: 161, endPoint x: 24, endPoint y: 206, distance: 63.7
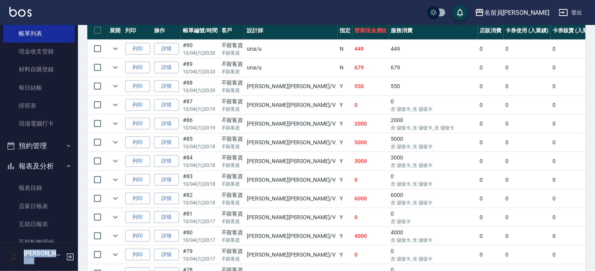
scroll to position [117, 0]
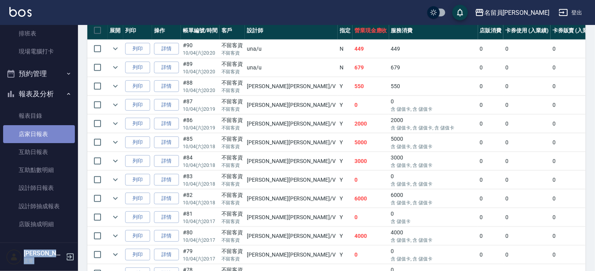
click at [58, 131] on link "店家日報表" at bounding box center [39, 134] width 72 height 18
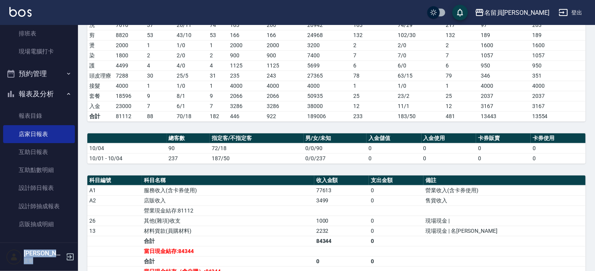
scroll to position [195, 0]
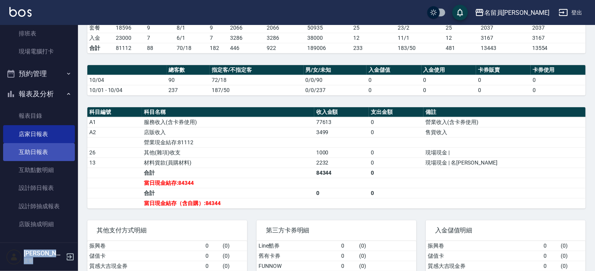
click at [51, 156] on link "互助日報表" at bounding box center [39, 152] width 72 height 18
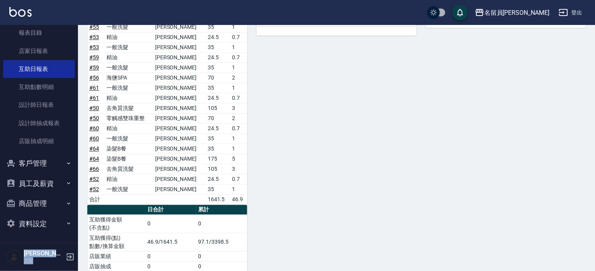
scroll to position [997, 0]
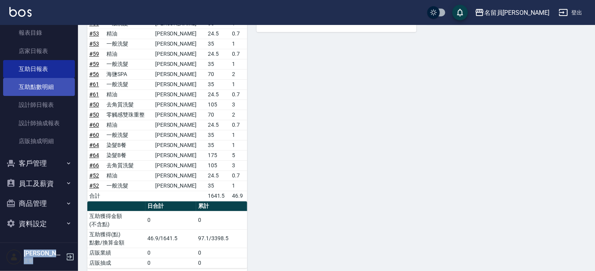
click at [29, 92] on link "互助點數明細" at bounding box center [39, 87] width 72 height 18
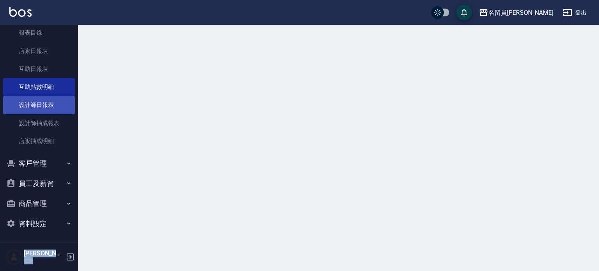
click at [28, 110] on link "設計師日報表" at bounding box center [39, 105] width 72 height 18
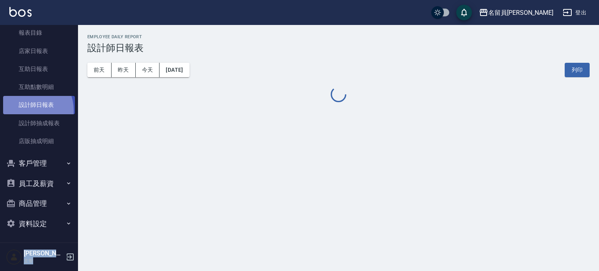
click at [28, 110] on link "設計師日報表" at bounding box center [39, 105] width 72 height 18
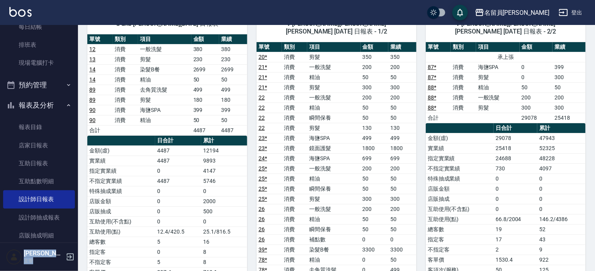
scroll to position [161, 0]
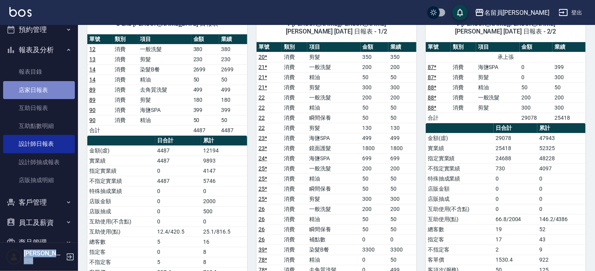
click at [51, 89] on link "店家日報表" at bounding box center [39, 90] width 72 height 18
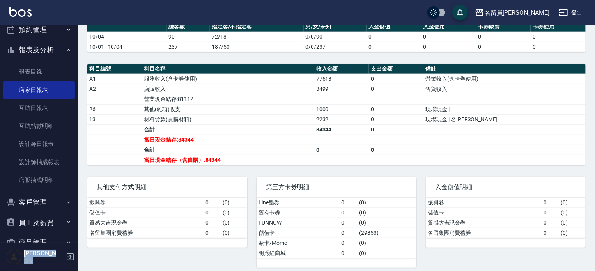
scroll to position [241, 0]
